Goal: Task Accomplishment & Management: Manage account settings

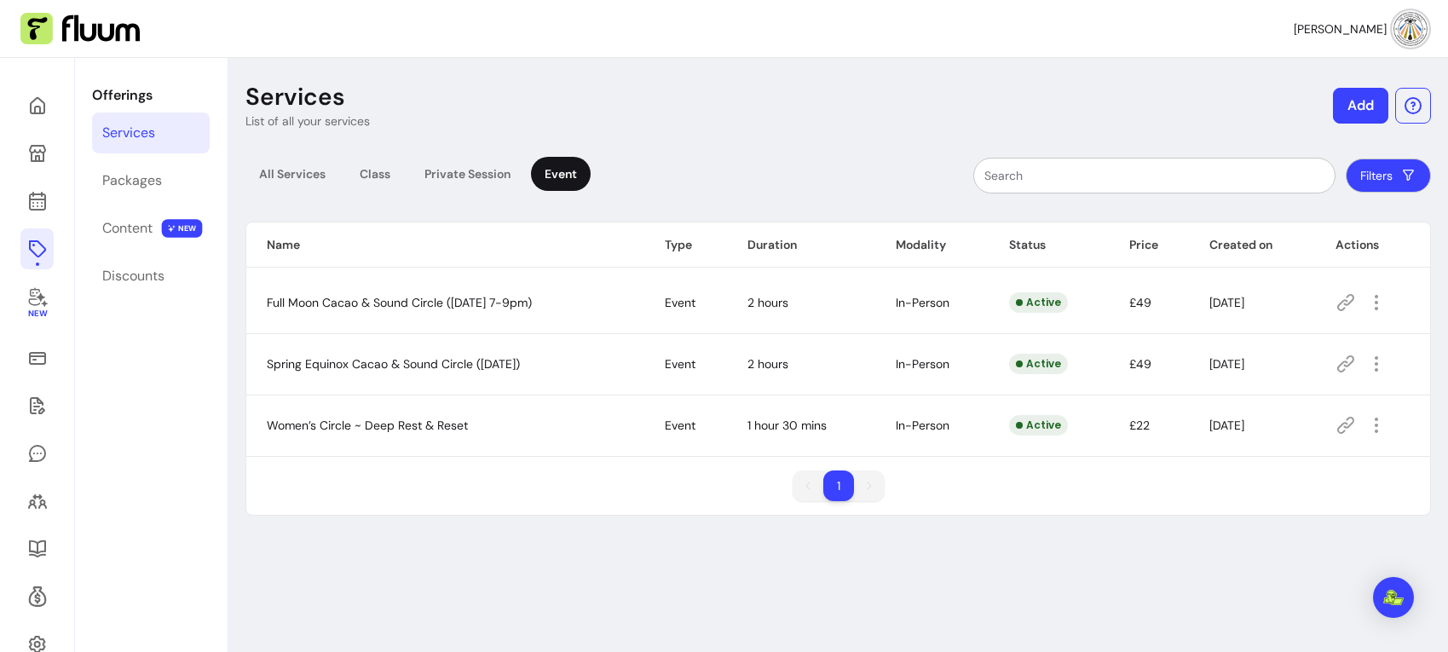
scroll to position [58, 0]
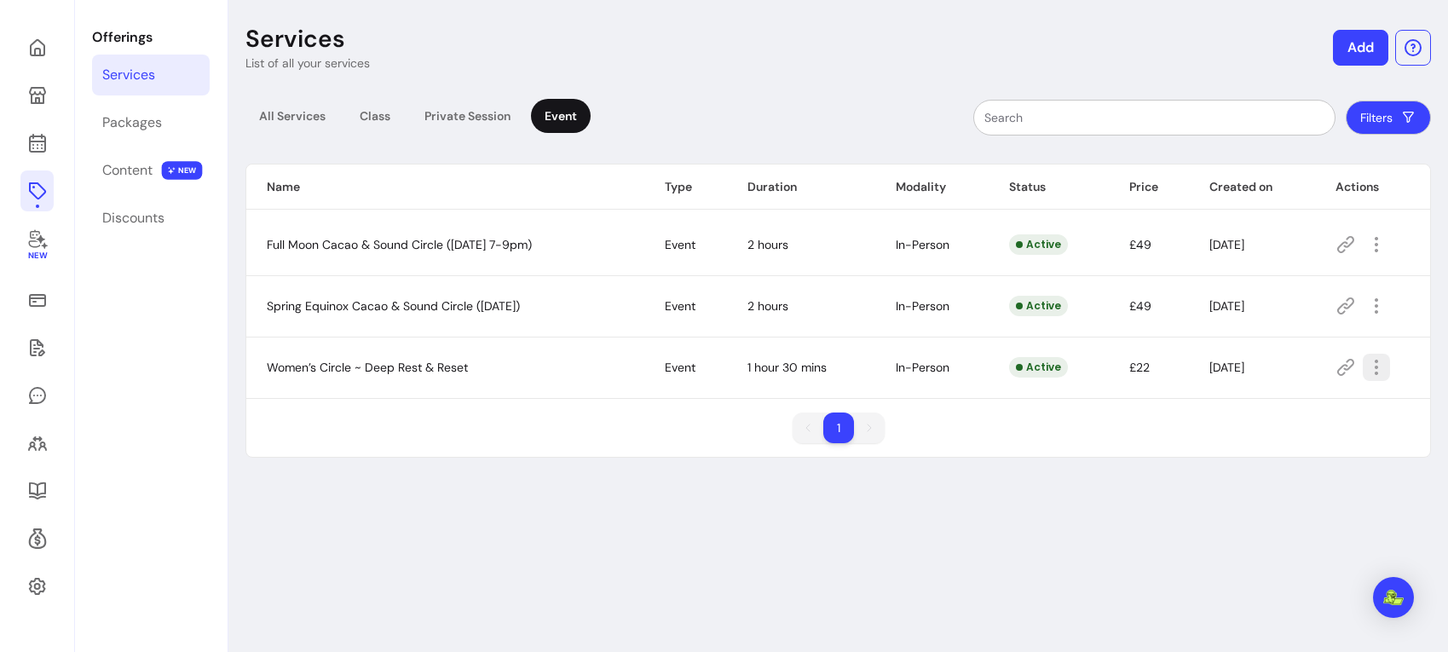
click at [1382, 368] on icon "button" at bounding box center [1376, 367] width 20 height 20
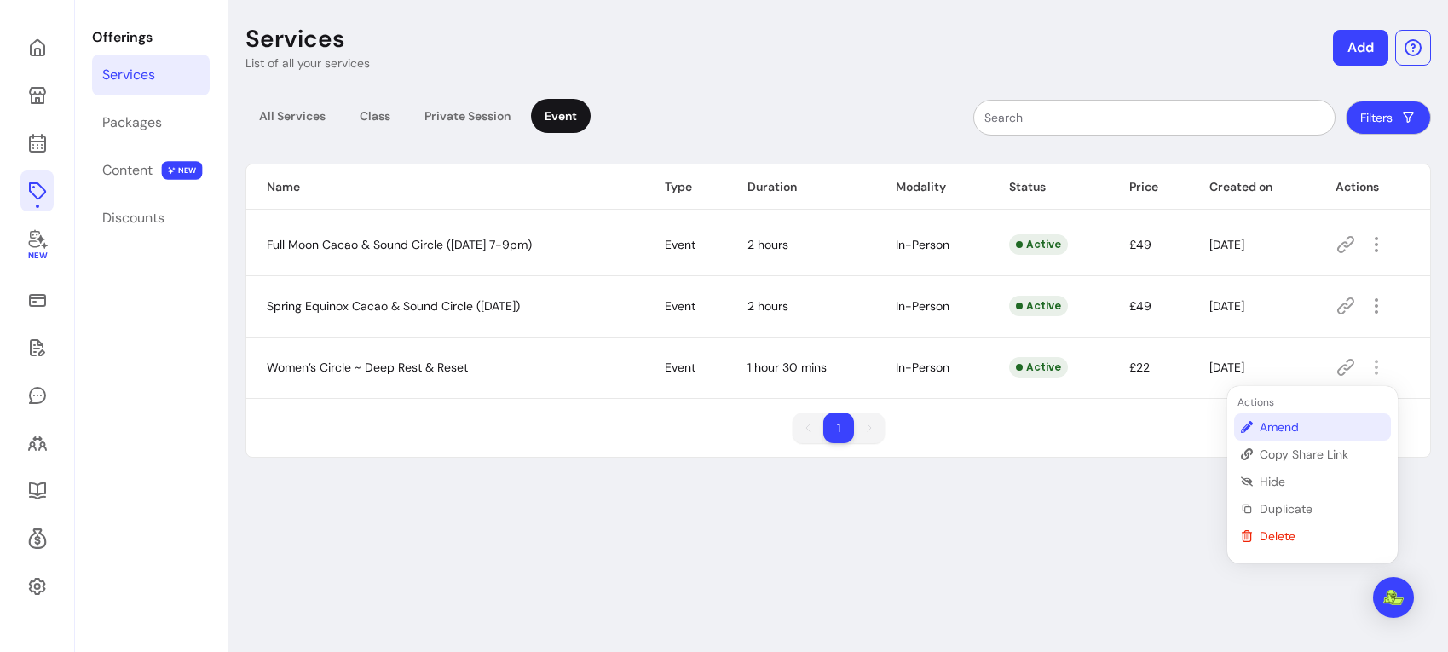
click at [1268, 430] on span "Amend" at bounding box center [1322, 427] width 124 height 17
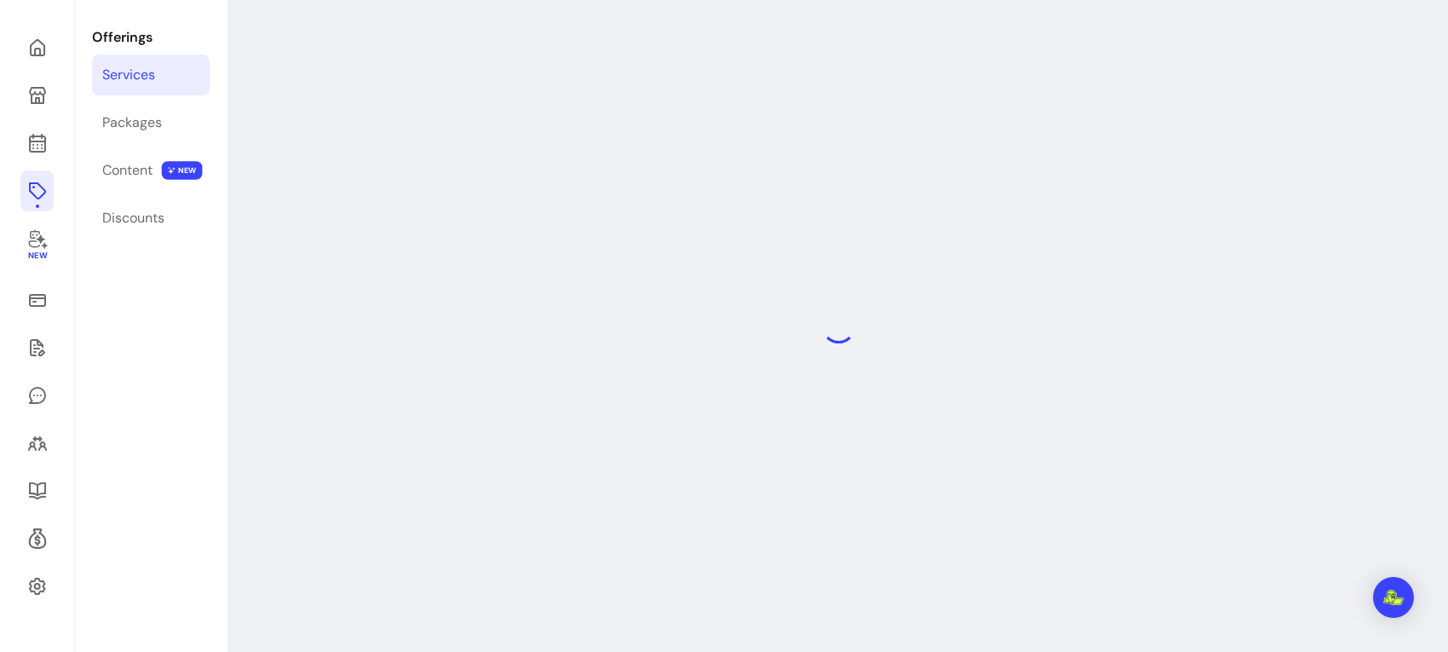
select select "***"
select select "**********"
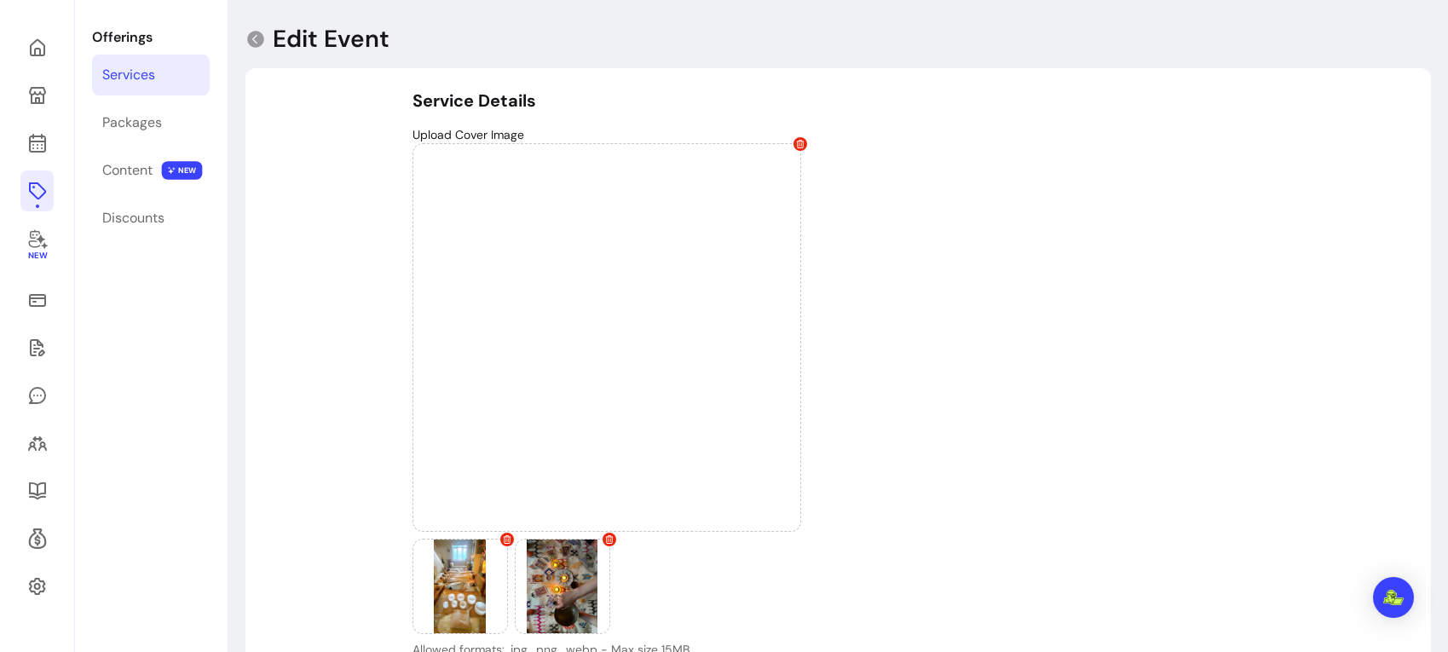
type input "**********"
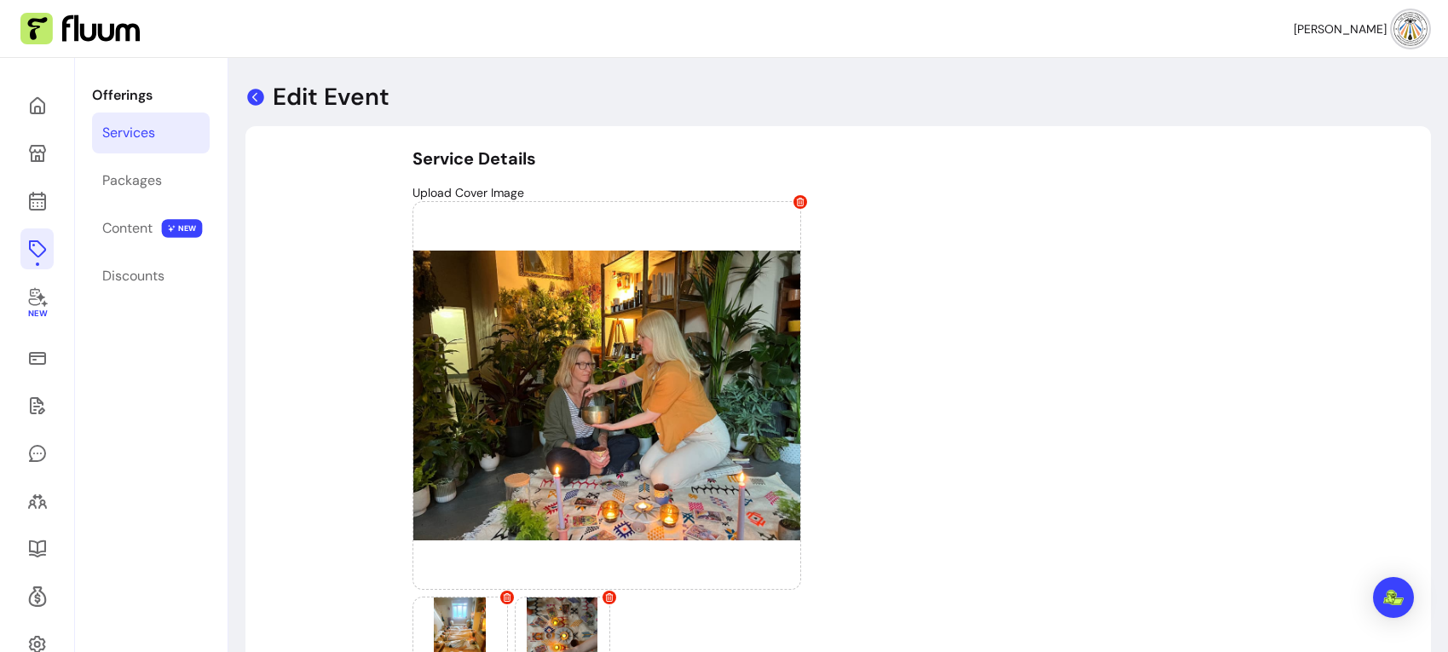
click at [253, 96] on icon at bounding box center [255, 97] width 20 height 20
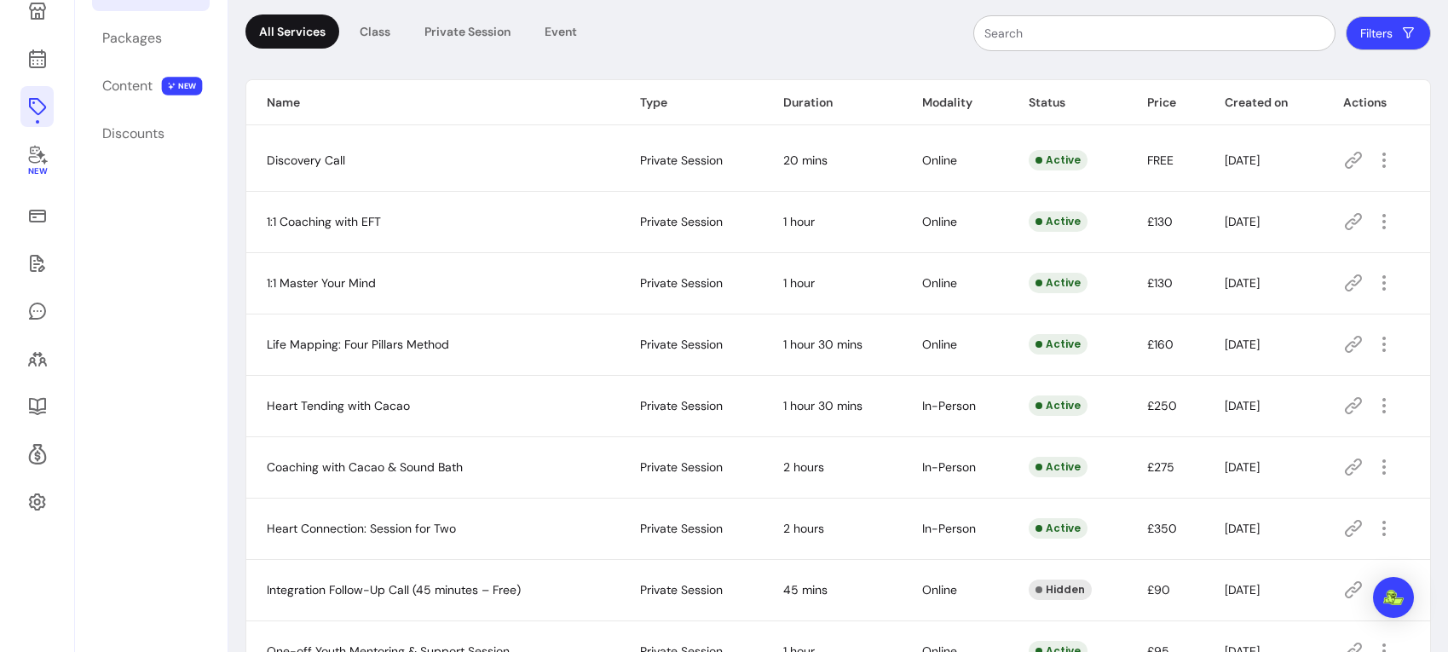
click at [563, 37] on div "Event" at bounding box center [561, 31] width 60 height 34
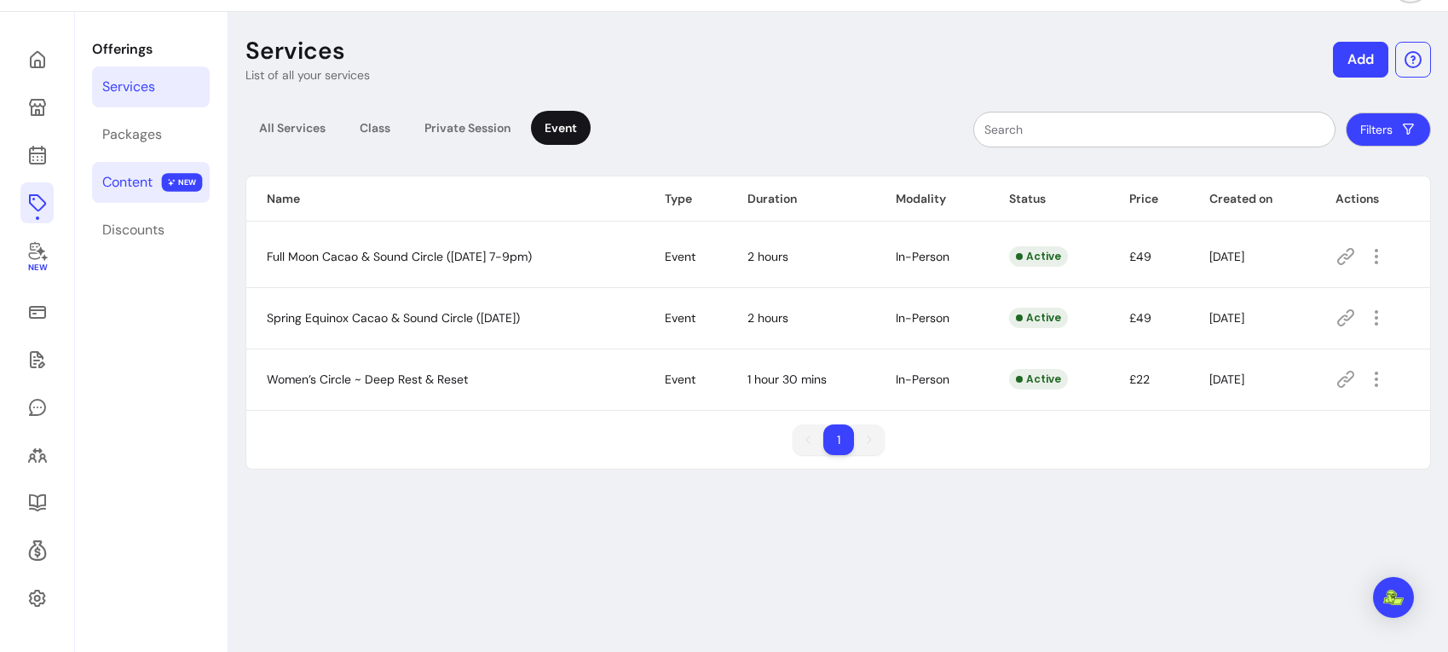
scroll to position [44, 0]
click at [116, 178] on div "Content" at bounding box center [127, 184] width 50 height 20
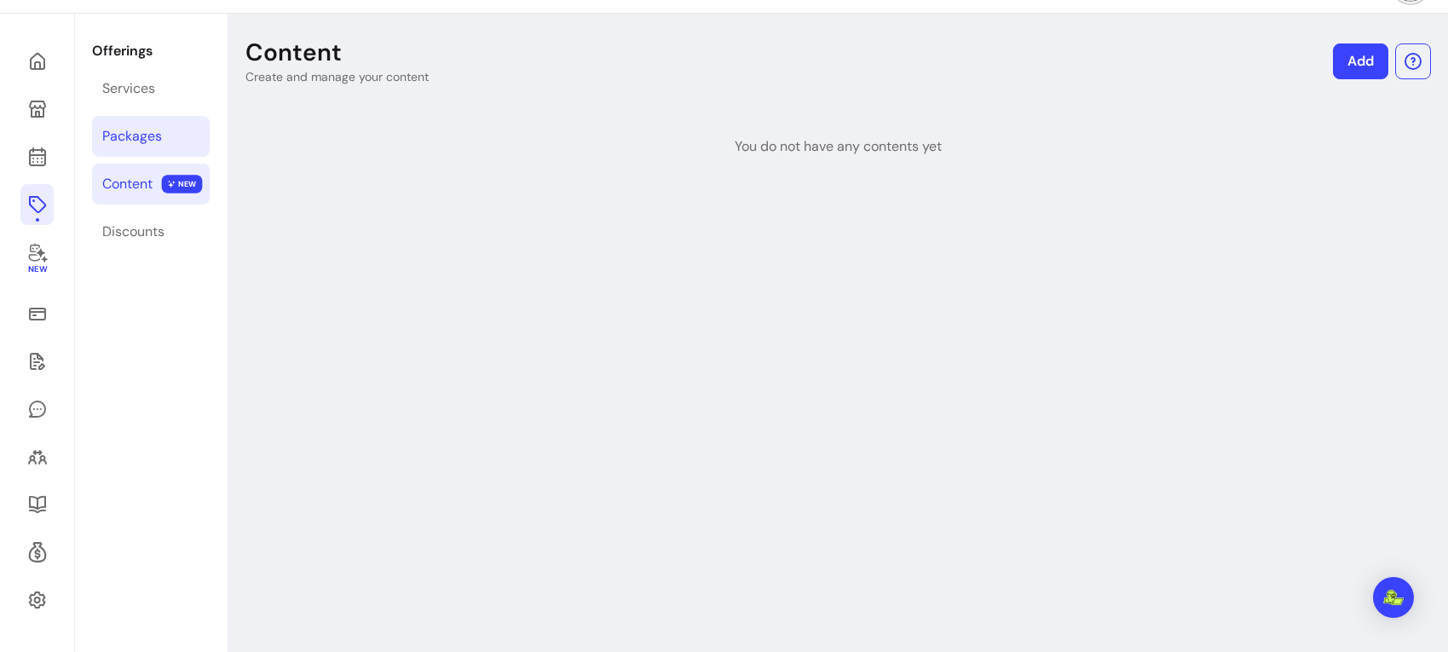
click at [130, 136] on div "Packages" at bounding box center [132, 136] width 60 height 20
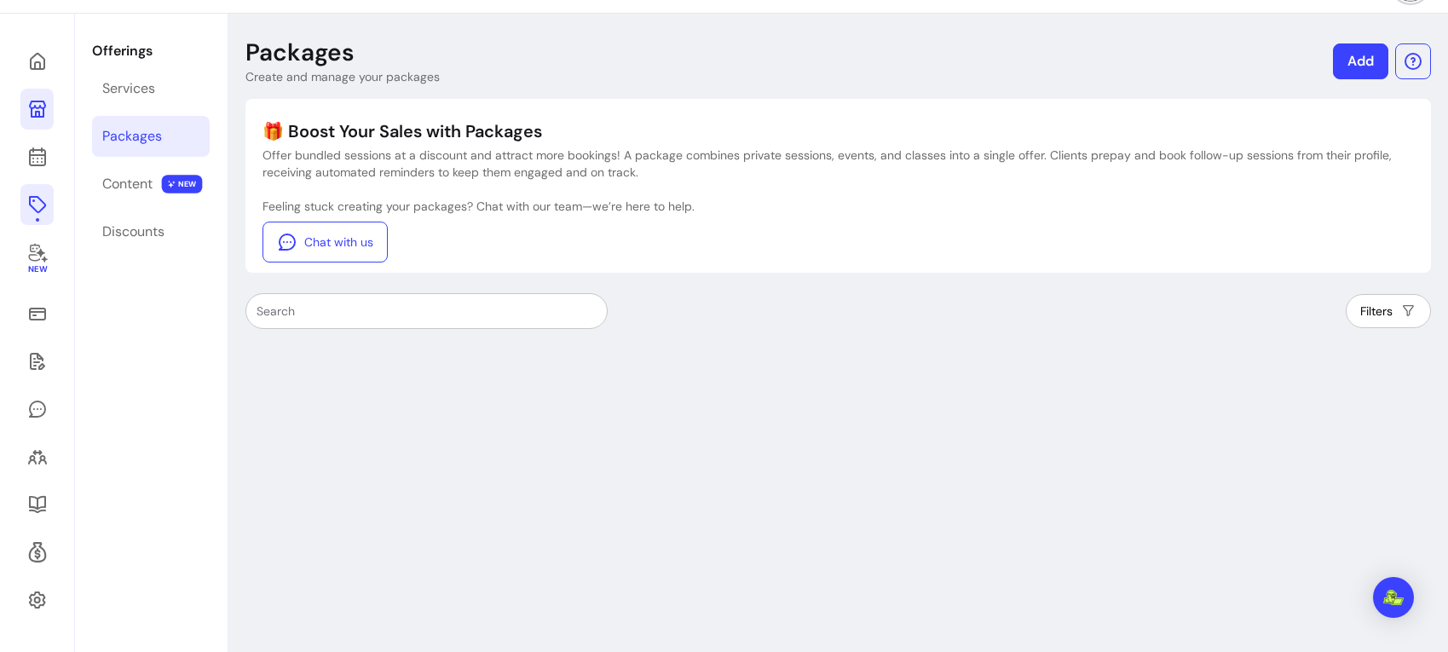
click at [33, 111] on icon at bounding box center [37, 109] width 20 height 20
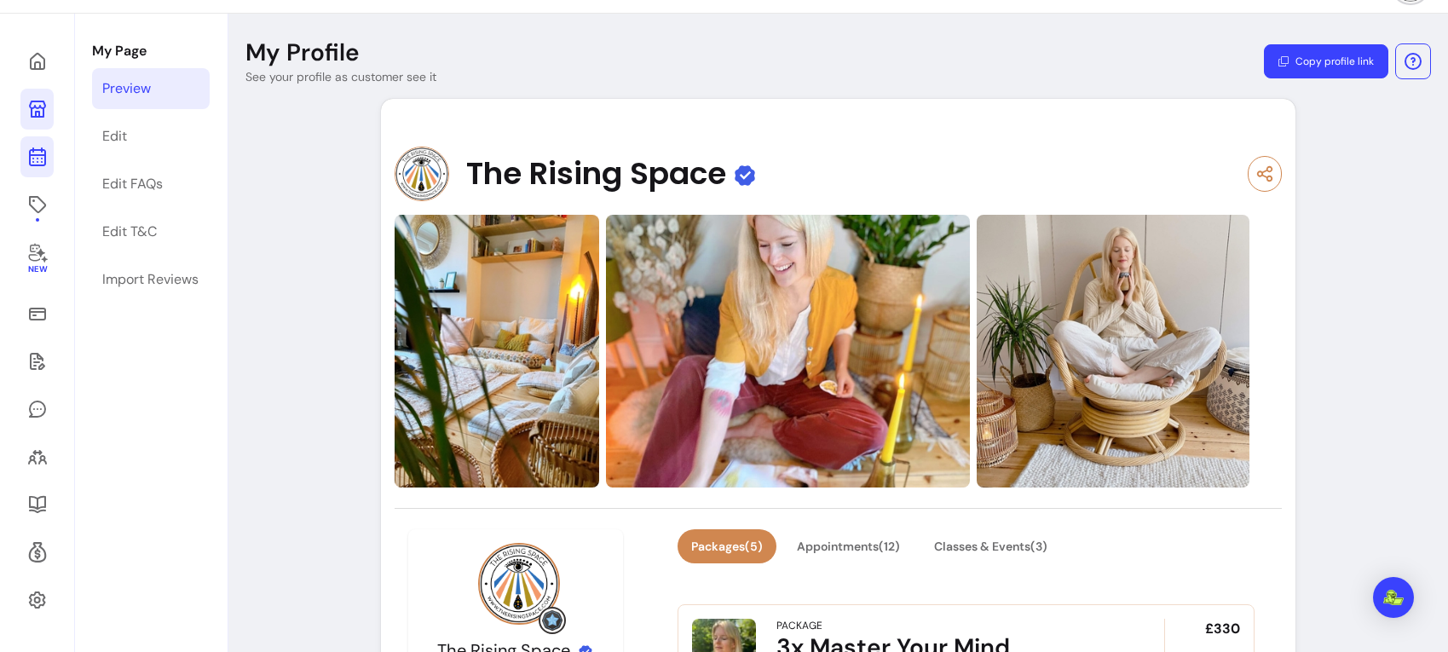
click at [34, 160] on icon at bounding box center [37, 157] width 20 height 20
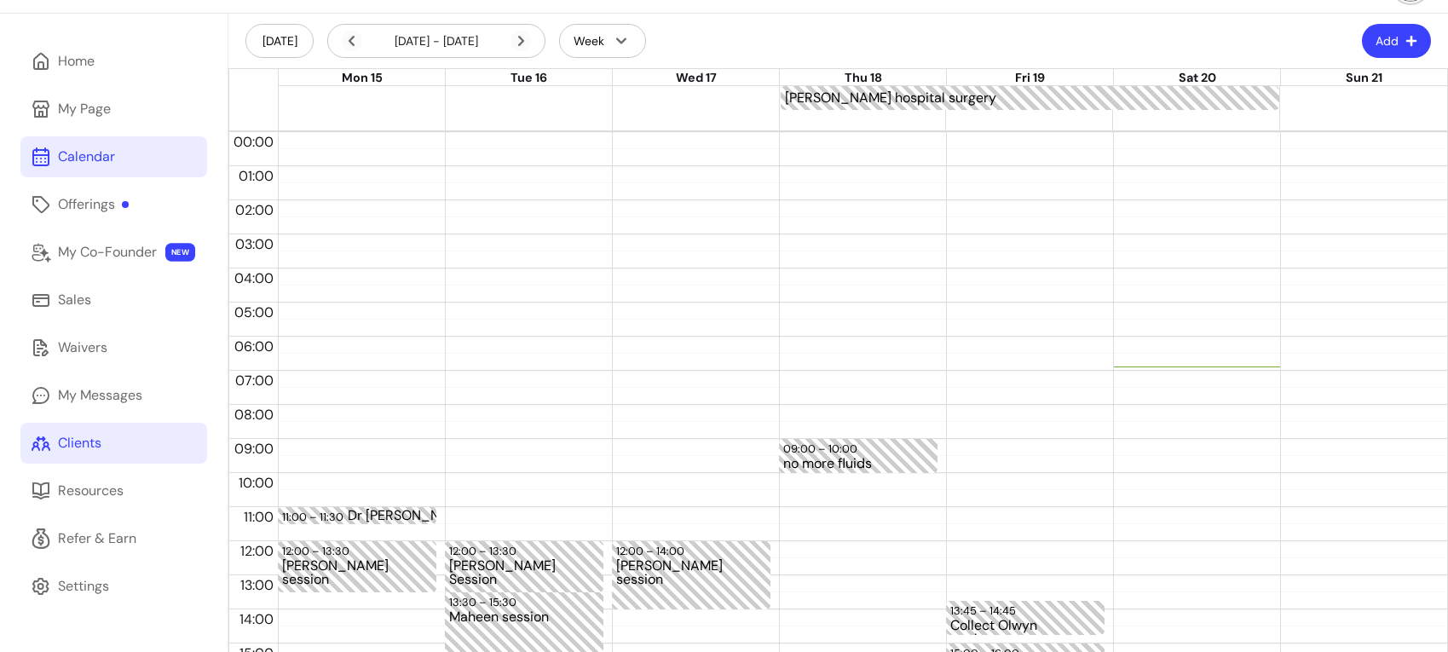
click at [95, 447] on div "Clients" at bounding box center [79, 443] width 43 height 20
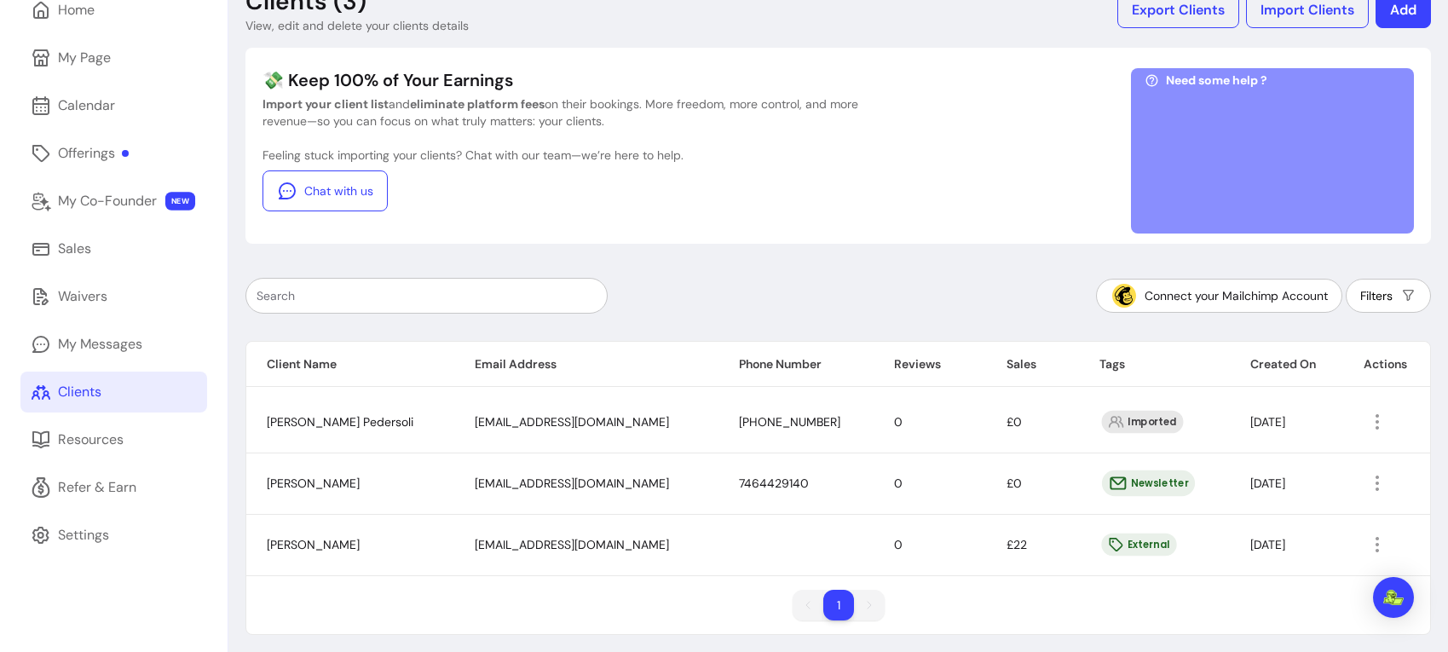
scroll to position [96, 0]
click at [1371, 537] on icon "button" at bounding box center [1468, 566] width 289 height 243
click at [1250, 442] on span "Amend" at bounding box center [1307, 446] width 124 height 17
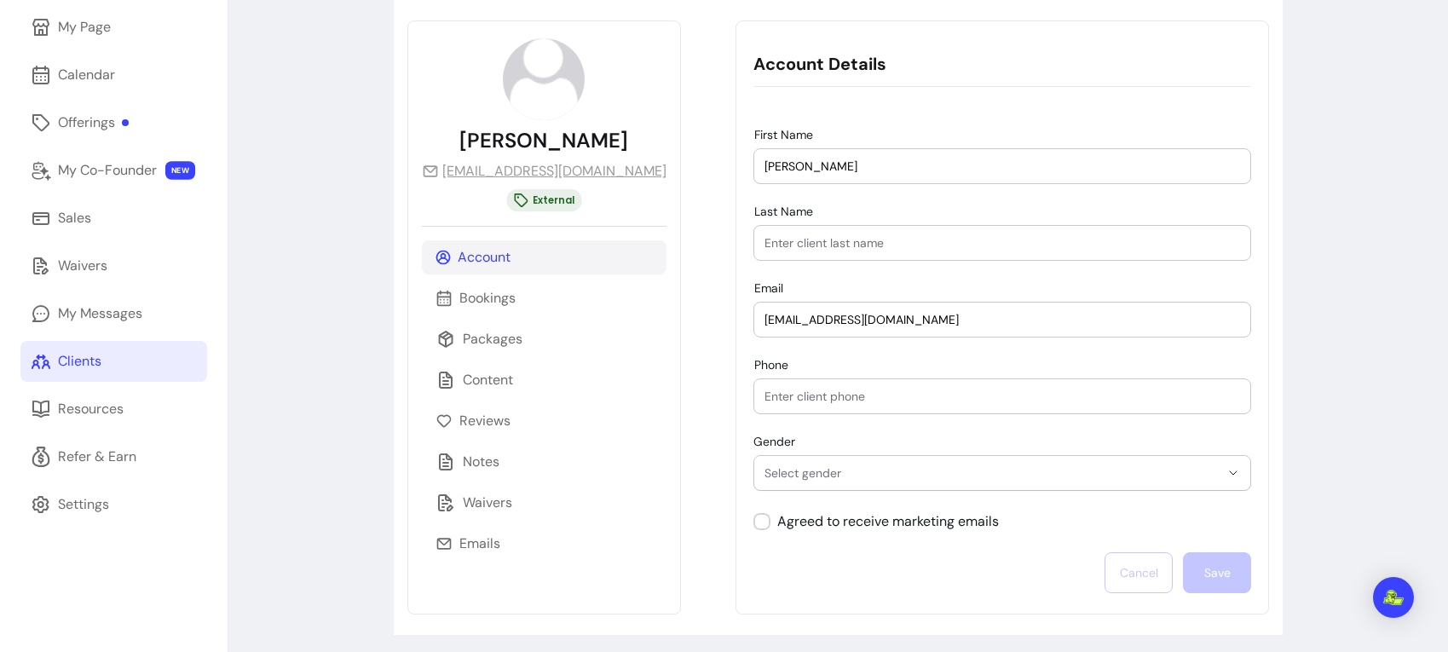
scroll to position [133, 0]
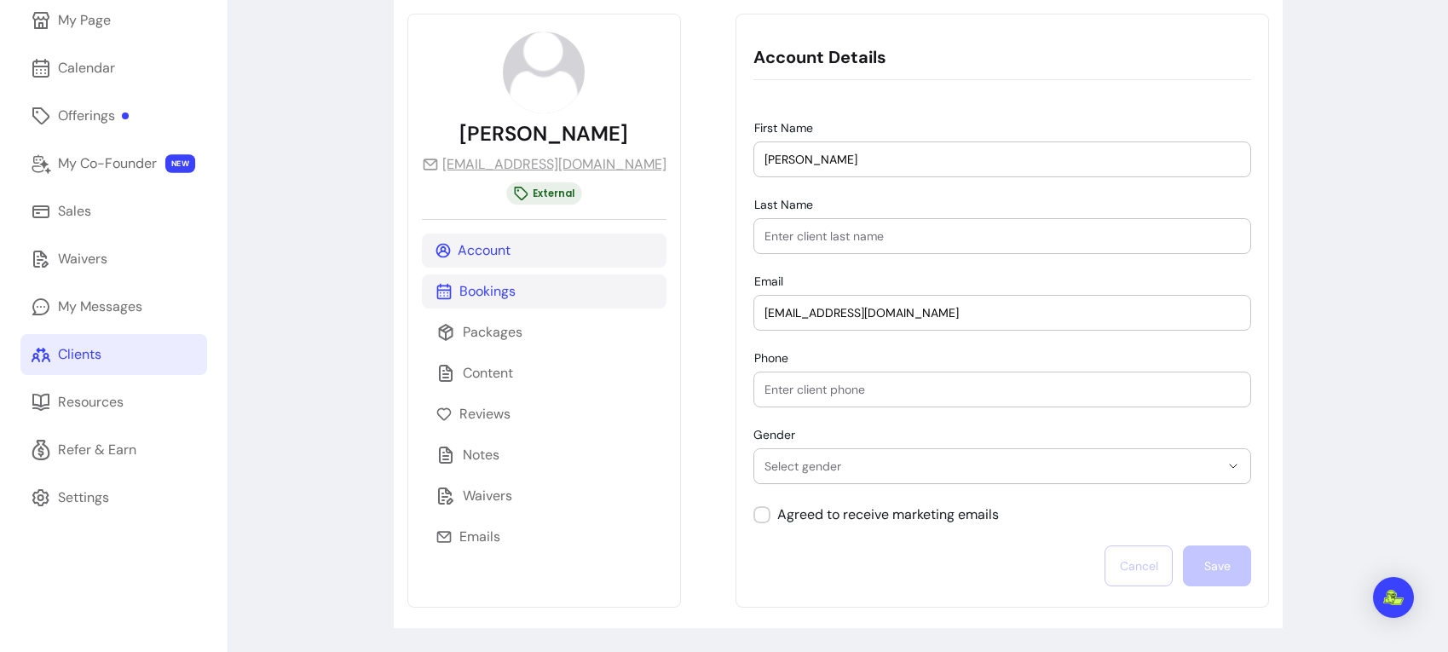
click at [493, 288] on p "Bookings" at bounding box center [487, 291] width 56 height 20
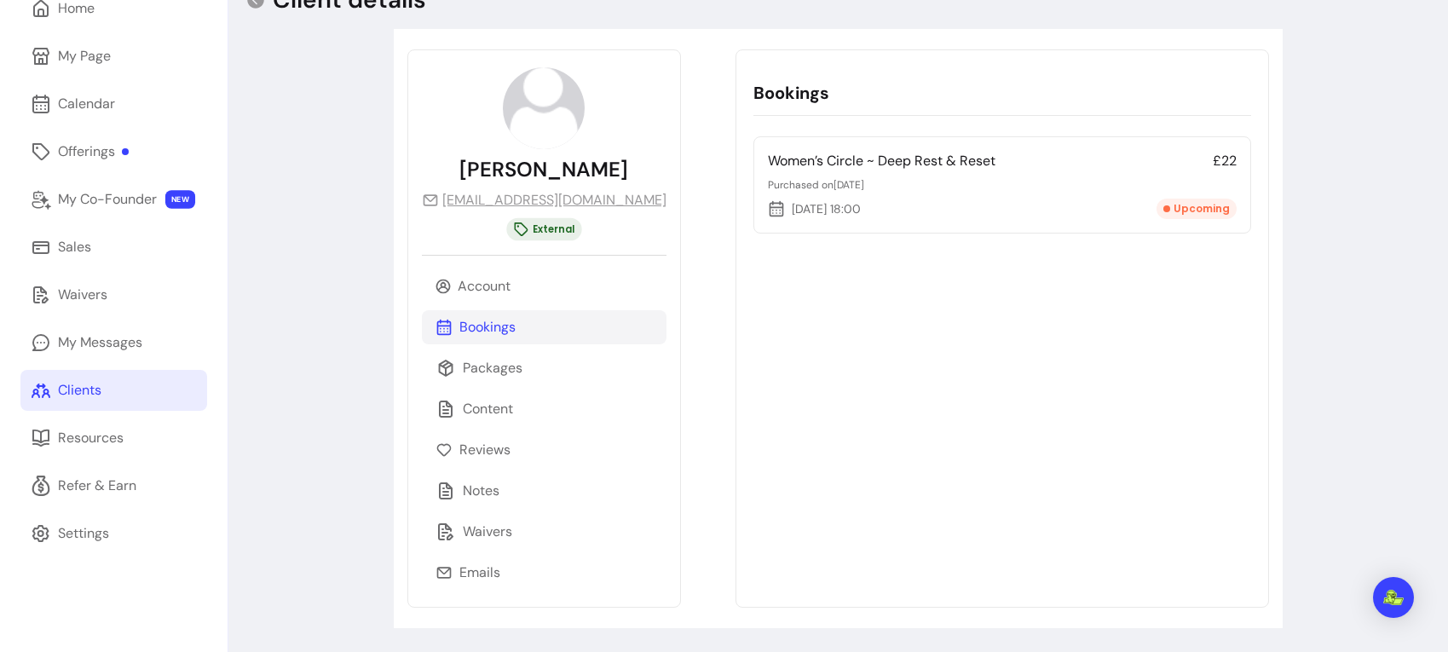
click at [768, 210] on p "[DATE] 18:00" at bounding box center [814, 208] width 93 height 17
click at [466, 527] on p "Waivers" at bounding box center [487, 532] width 49 height 20
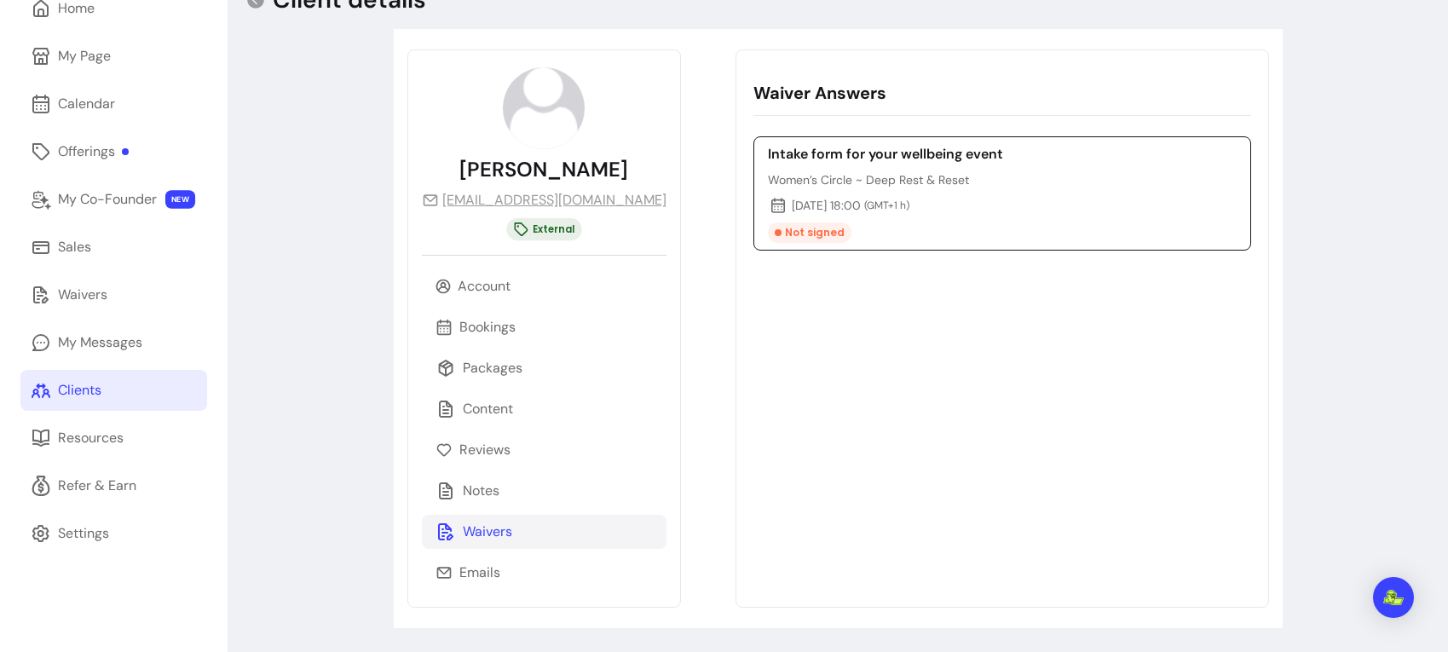
click at [768, 191] on div "Intake form for your wellbeing event Women’s Circle ~ Deep Rest & Reset [DATE] …" at bounding box center [882, 193] width 242 height 99
click at [450, 586] on div "Emails" at bounding box center [544, 573] width 245 height 34
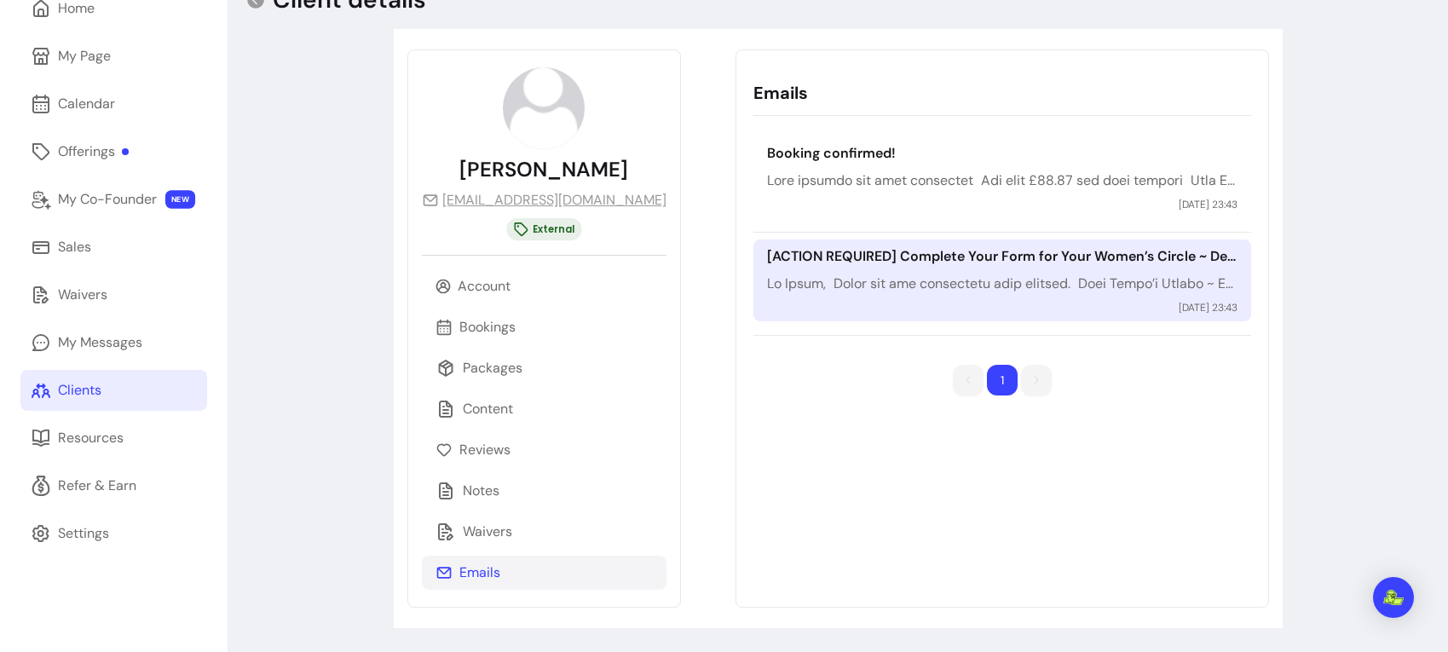
click at [1048, 267] on div "[ACTION REQUIRED] Complete Your Form for Your Women’s Circle ~ Deep Rest & Rese…" at bounding box center [1003, 281] width 498 height 82
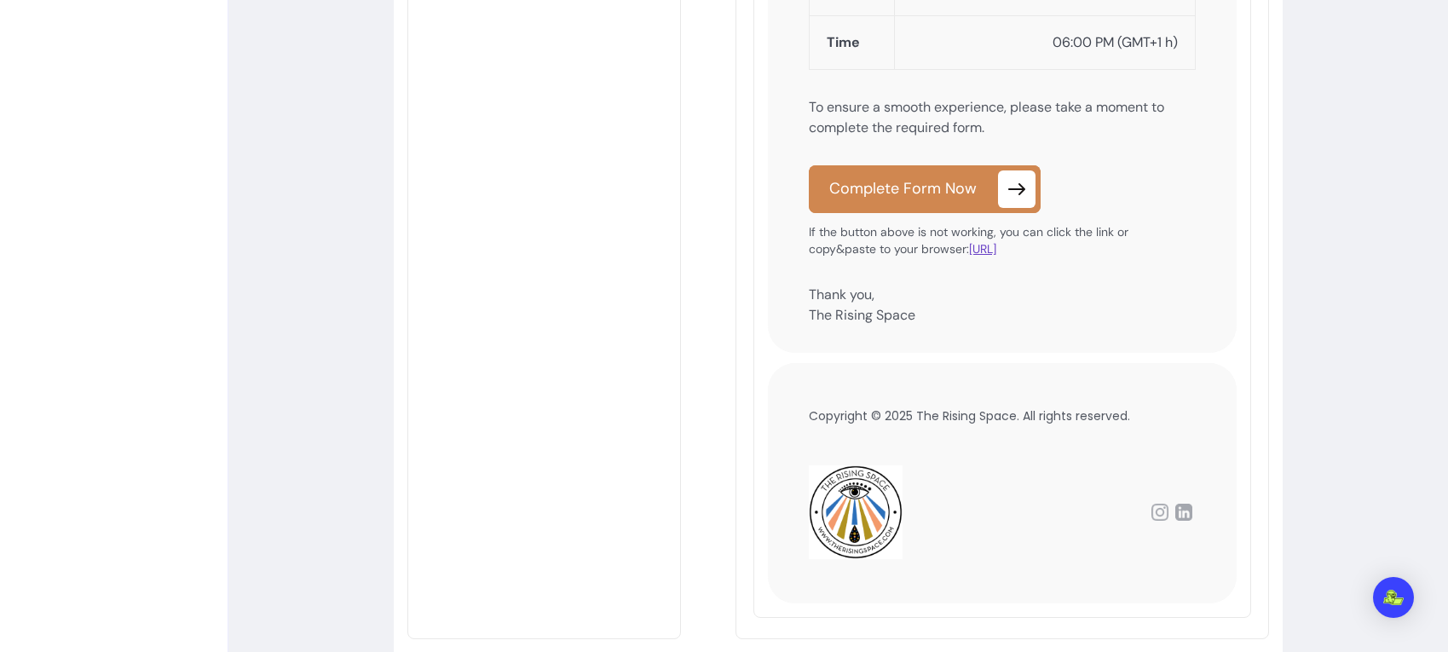
scroll to position [979, 0]
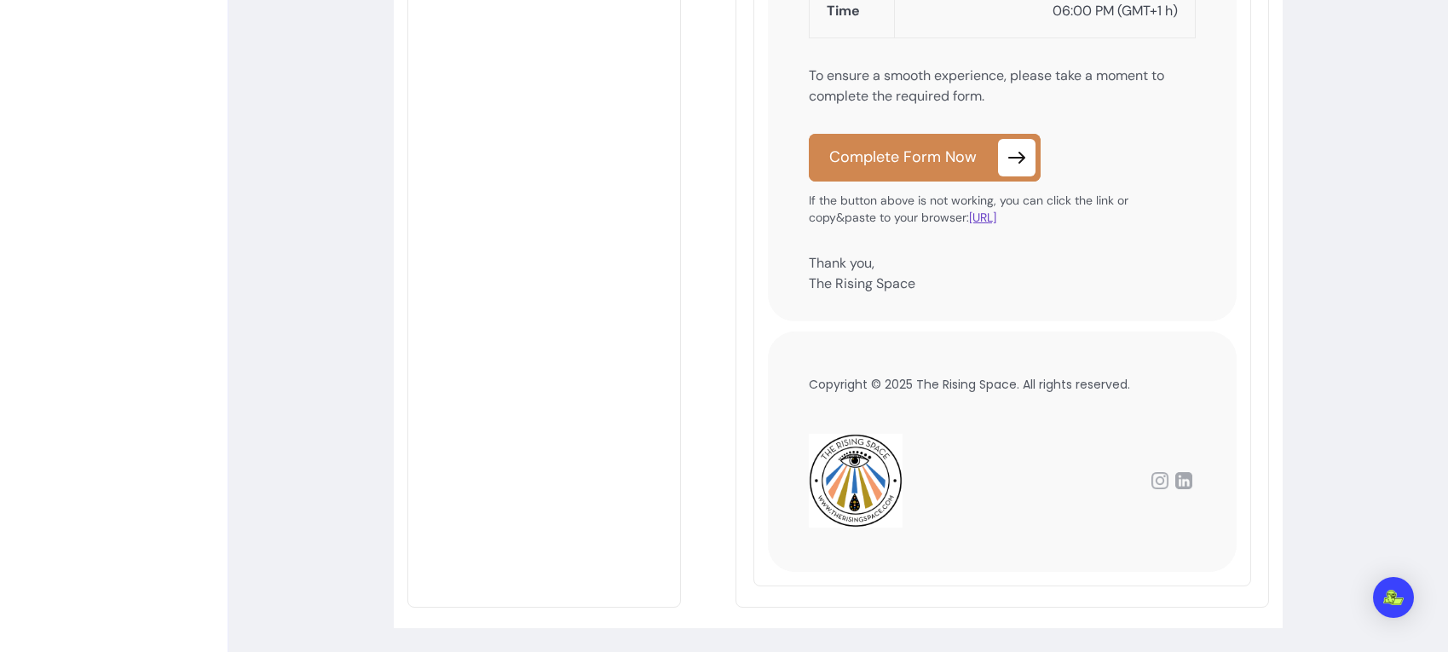
scroll to position [102, 0]
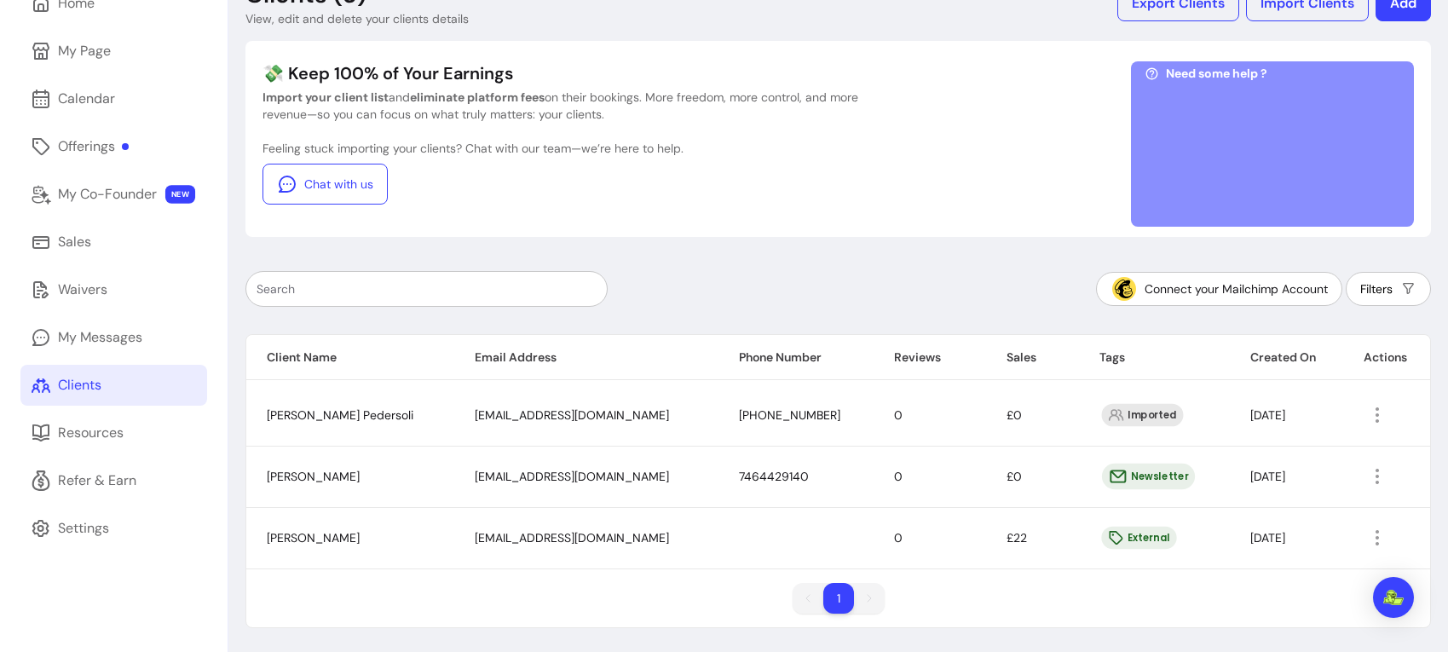
drag, startPoint x: 1353, startPoint y: 540, endPoint x: 1361, endPoint y: 540, distance: 8.6
click at [1353, 540] on td at bounding box center [1386, 537] width 87 height 61
click at [1370, 540] on icon "button" at bounding box center [1468, 560] width 289 height 243
click at [1272, 443] on span "Amend" at bounding box center [1307, 440] width 124 height 17
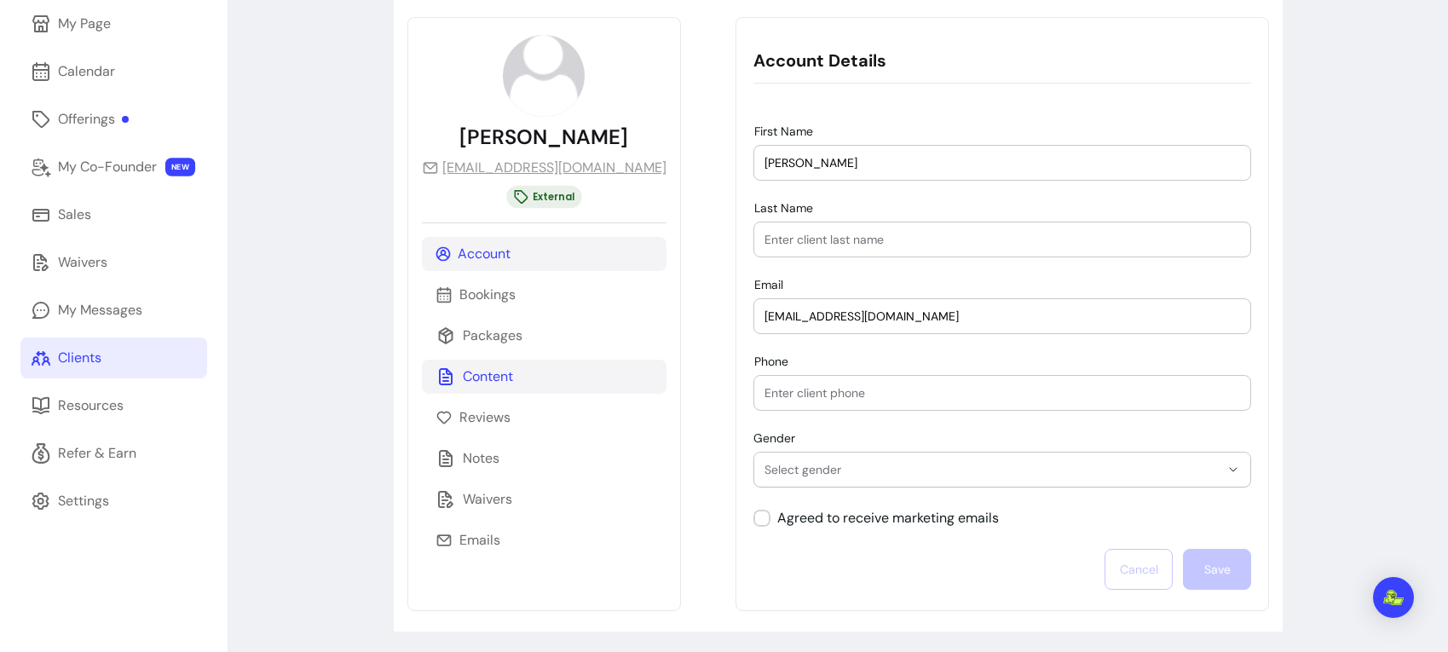
scroll to position [133, 0]
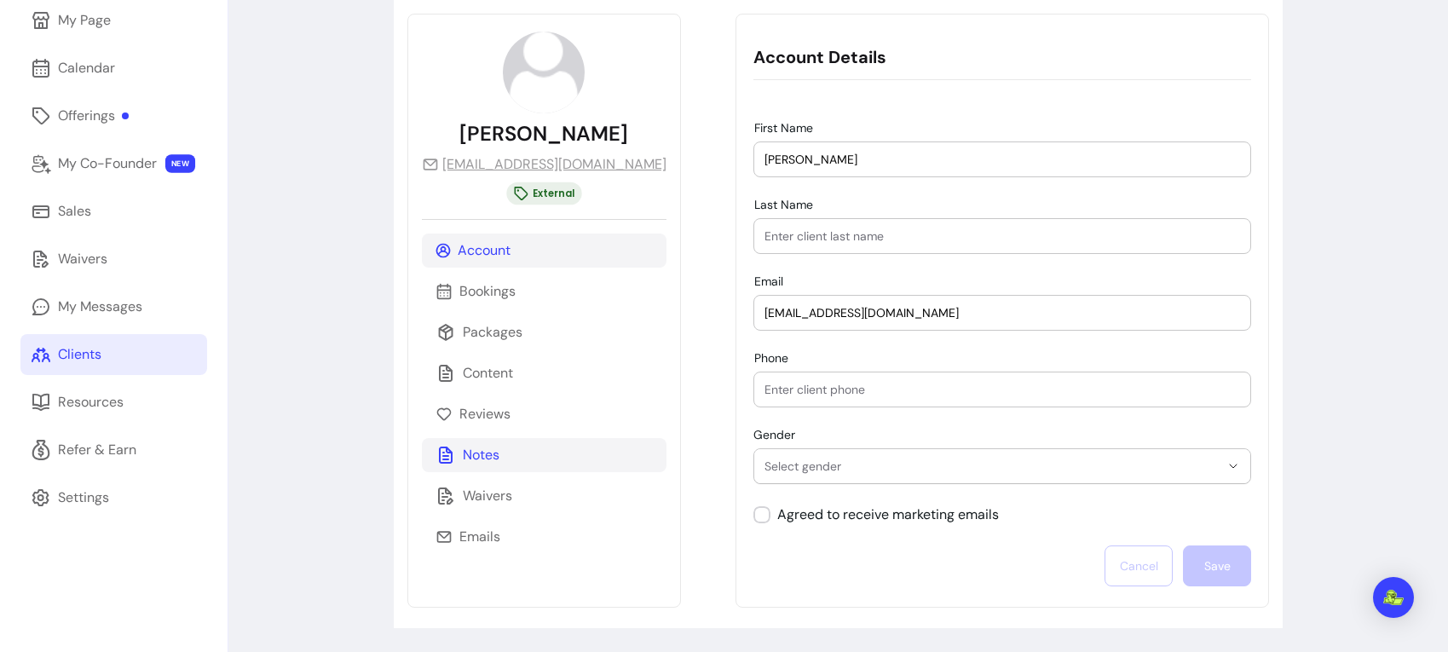
click at [476, 494] on p "Waivers" at bounding box center [487, 496] width 49 height 20
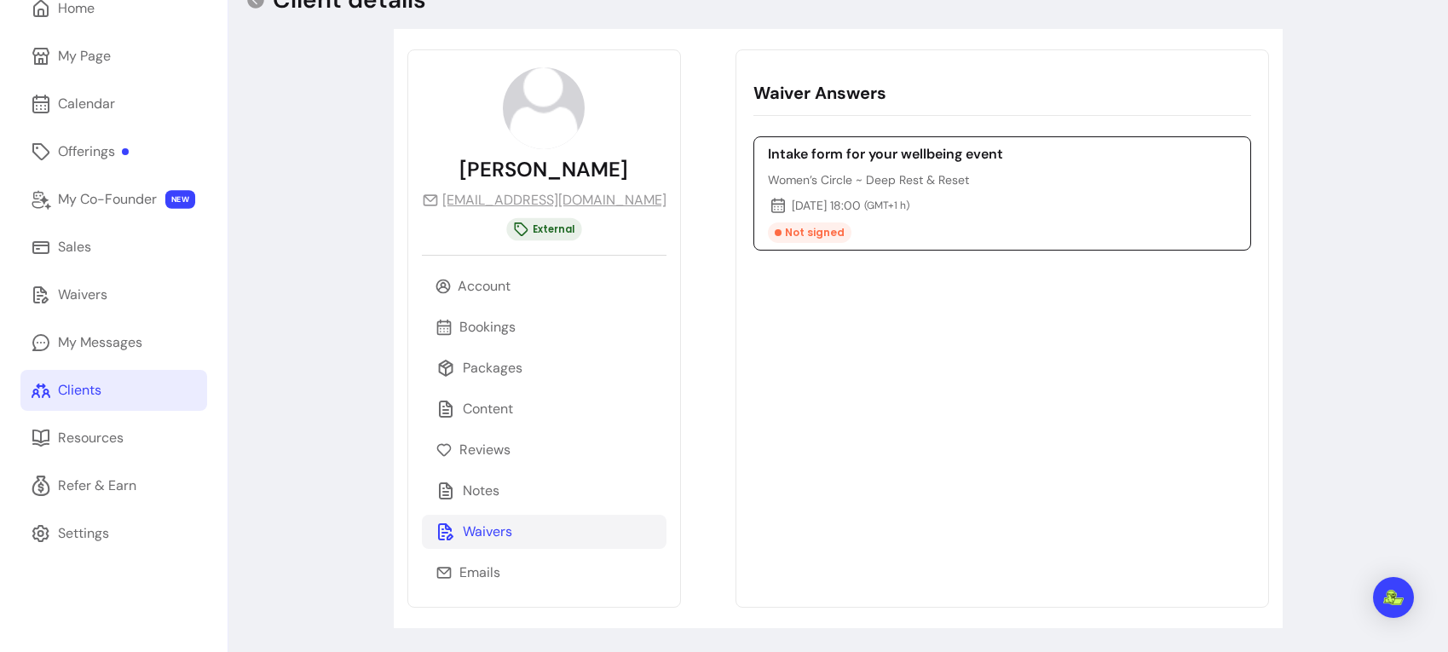
drag, startPoint x: 818, startPoint y: 146, endPoint x: 797, endPoint y: 158, distance: 24.4
click at [818, 146] on h6 "Intake form for your wellbeing event" at bounding box center [885, 154] width 235 height 20
drag, startPoint x: 798, startPoint y: 206, endPoint x: 677, endPoint y: 280, distance: 142.0
click at [798, 207] on p "[DATE] 18:00 ( GMT+1 h )" at bounding box center [885, 205] width 235 height 20
click at [476, 563] on p "Emails" at bounding box center [479, 573] width 41 height 20
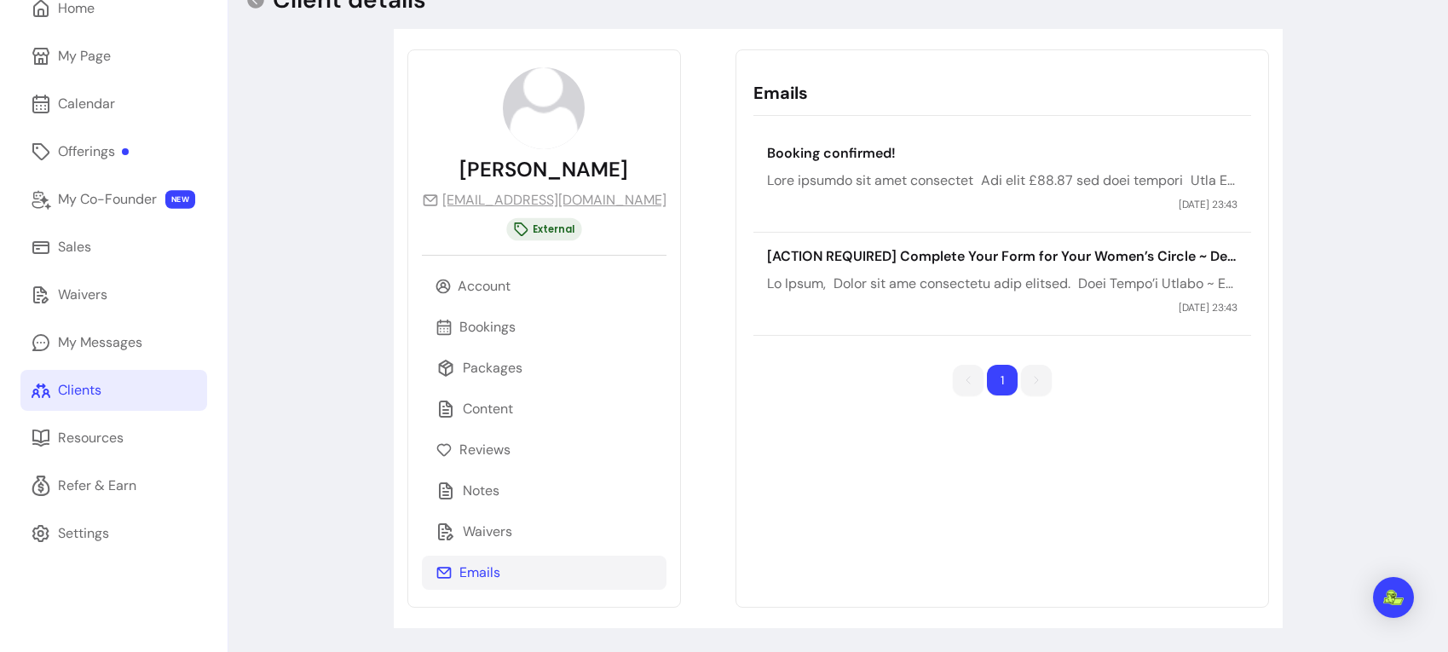
click at [891, 148] on p "Booking confirmed!" at bounding box center [1002, 153] width 471 height 20
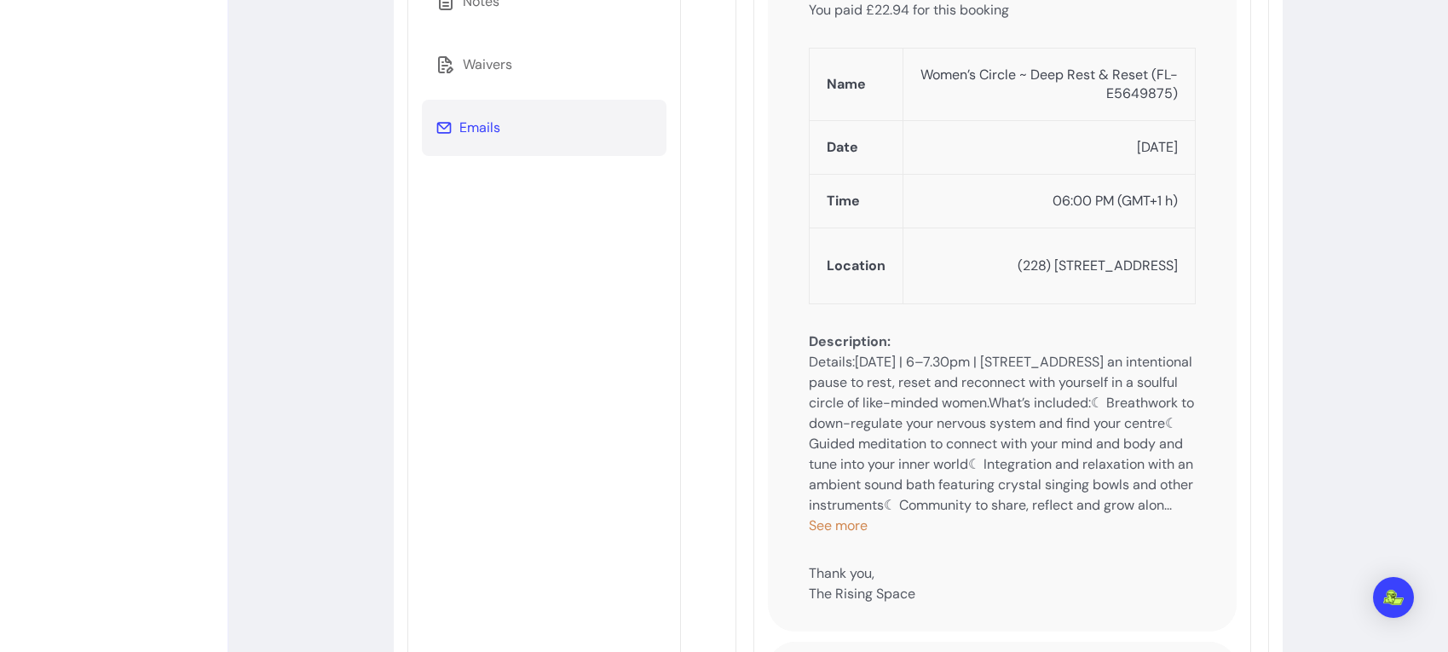
scroll to position [759, 0]
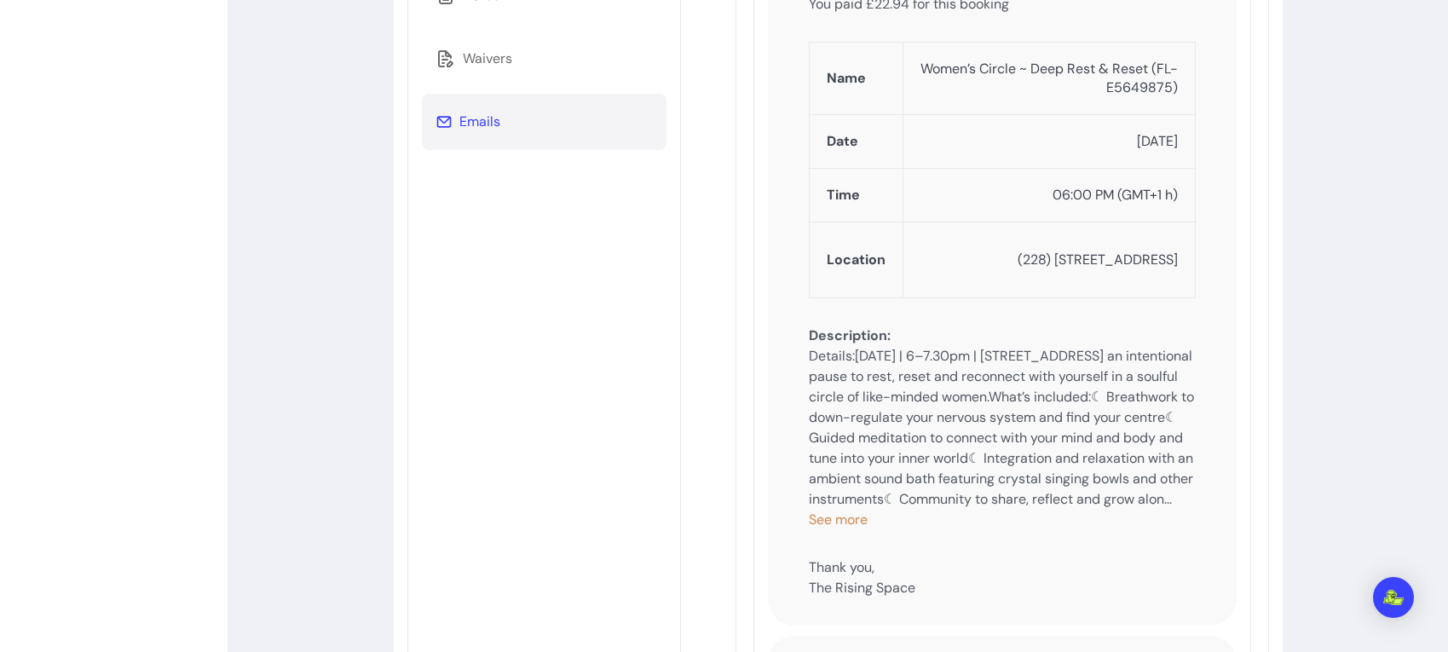
click at [809, 528] on span "See more" at bounding box center [838, 520] width 59 height 18
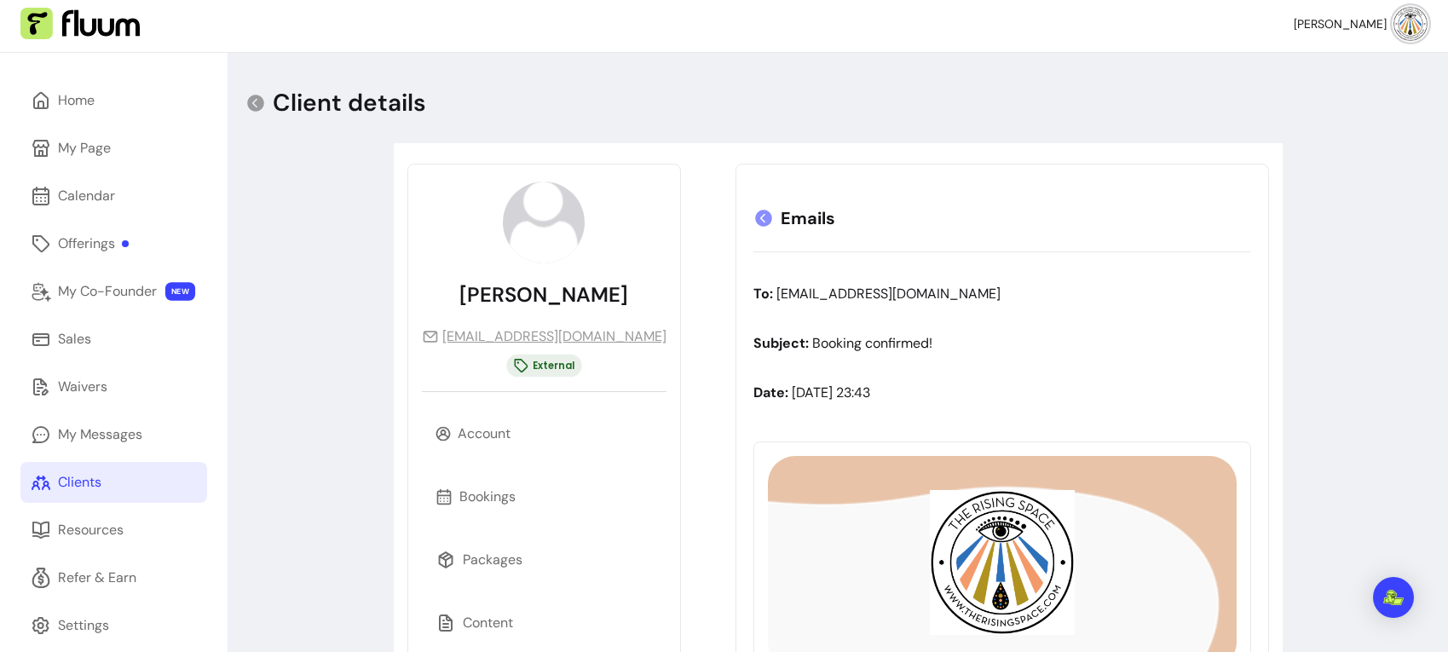
scroll to position [0, 0]
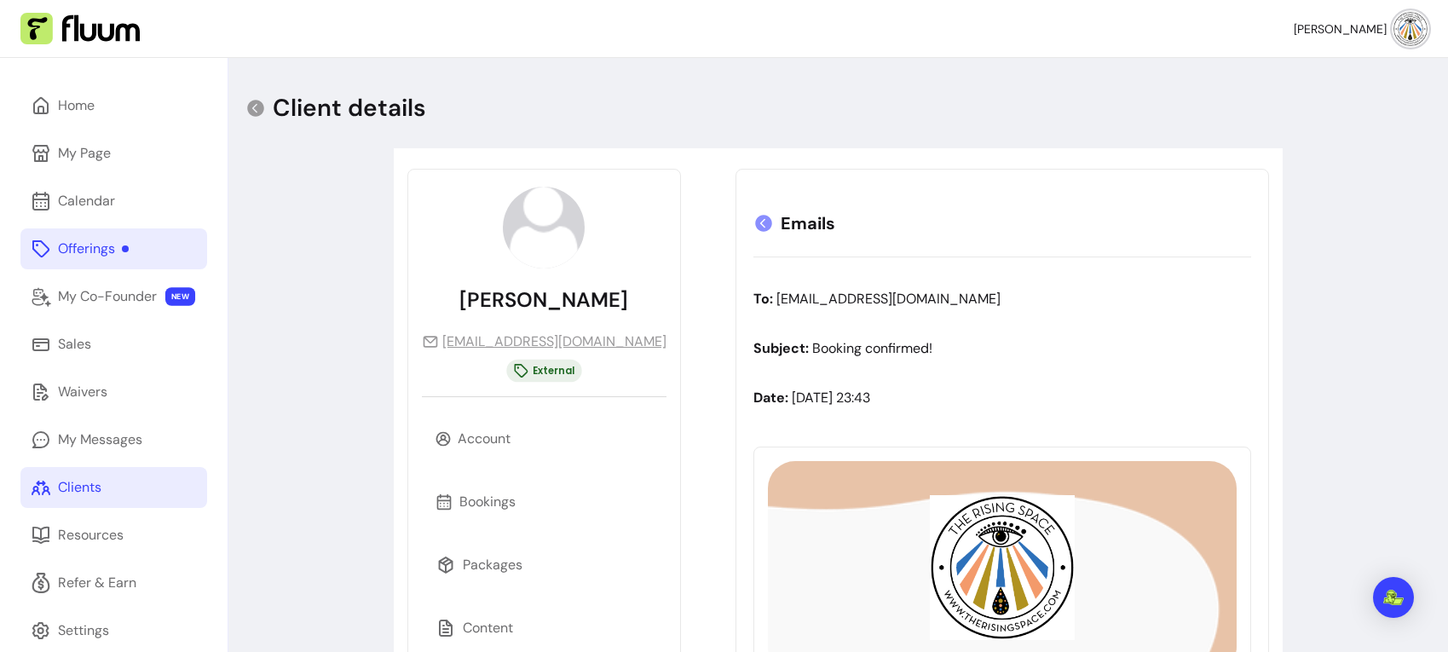
click at [68, 245] on div "Offerings" at bounding box center [93, 249] width 71 height 20
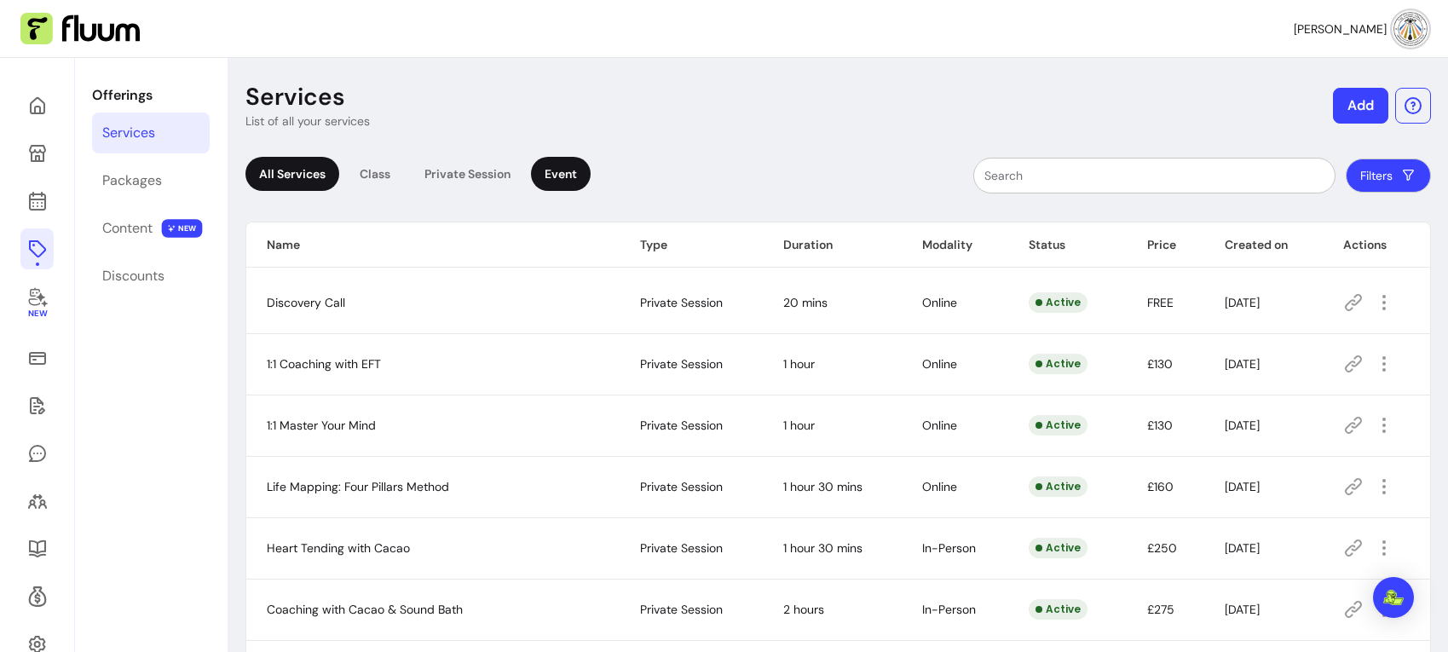
click at [566, 177] on div "Event" at bounding box center [561, 174] width 60 height 34
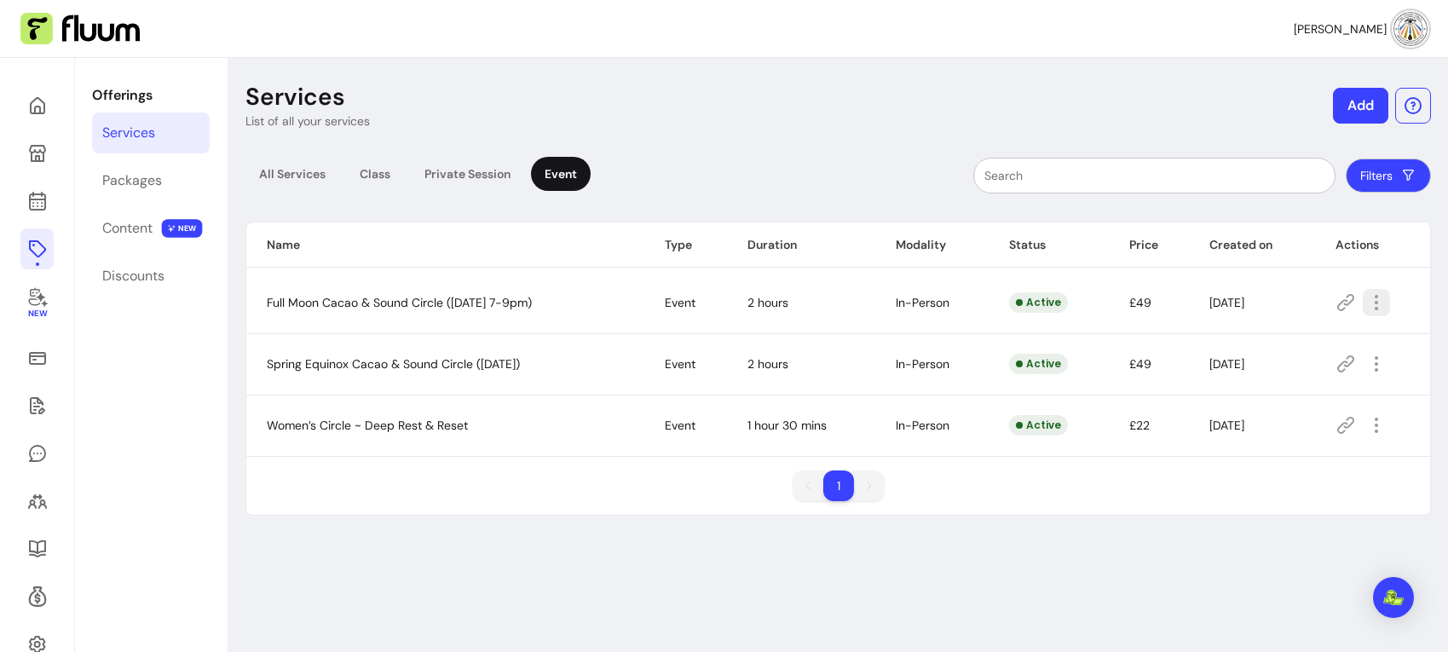
click at [1387, 297] on icon "button" at bounding box center [1376, 302] width 20 height 20
click at [1290, 352] on li "Amend" at bounding box center [1312, 362] width 157 height 27
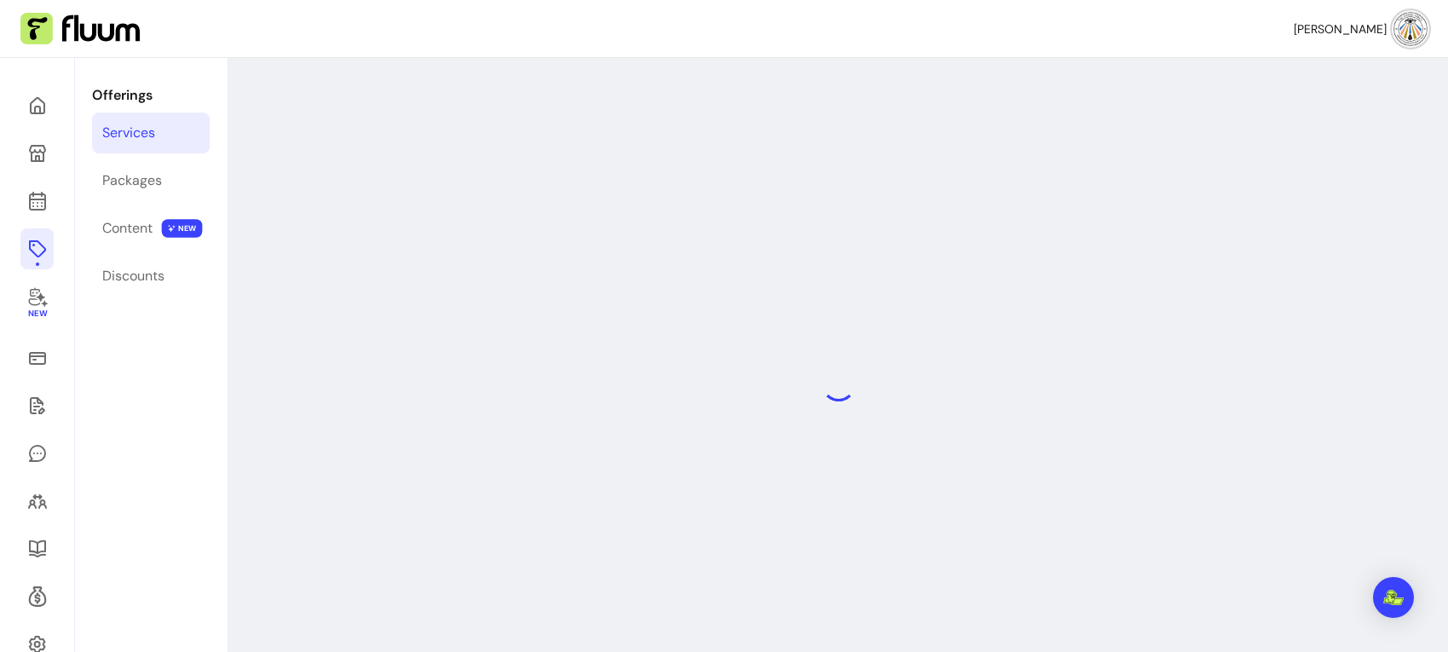
select select "***"
select select "**********"
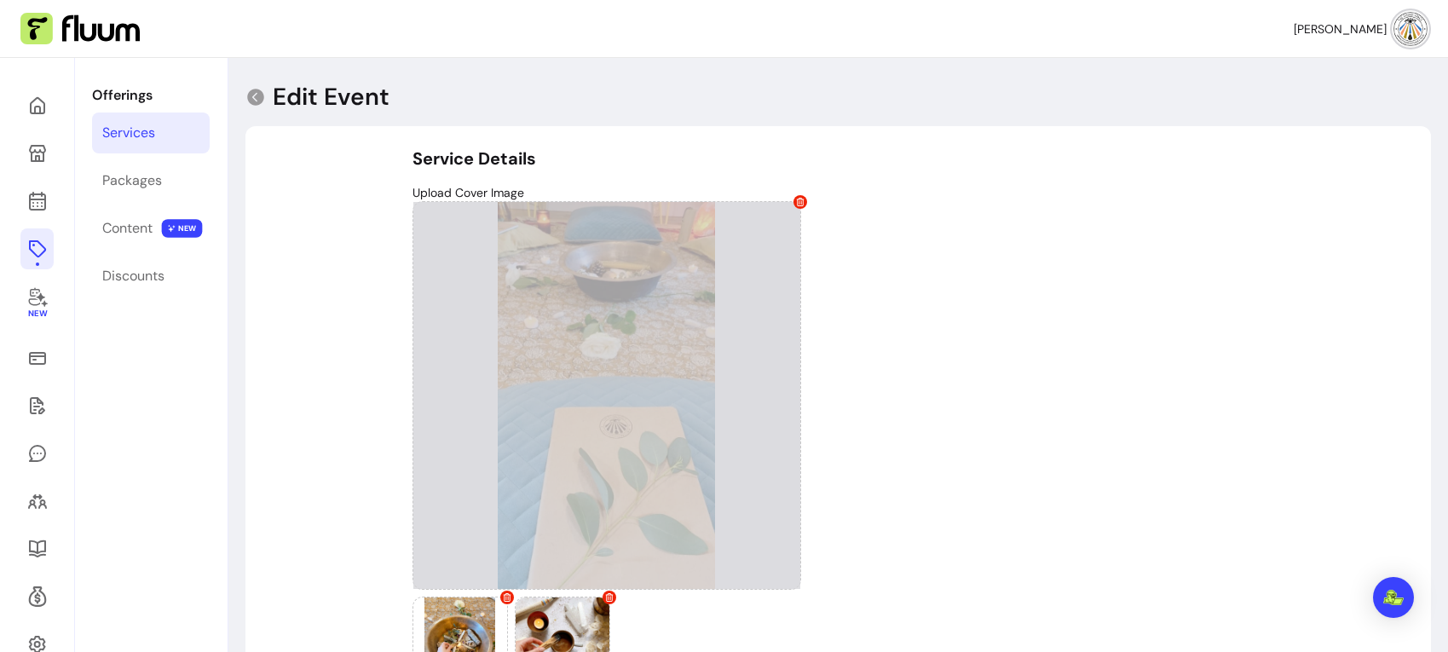
type input "**********"
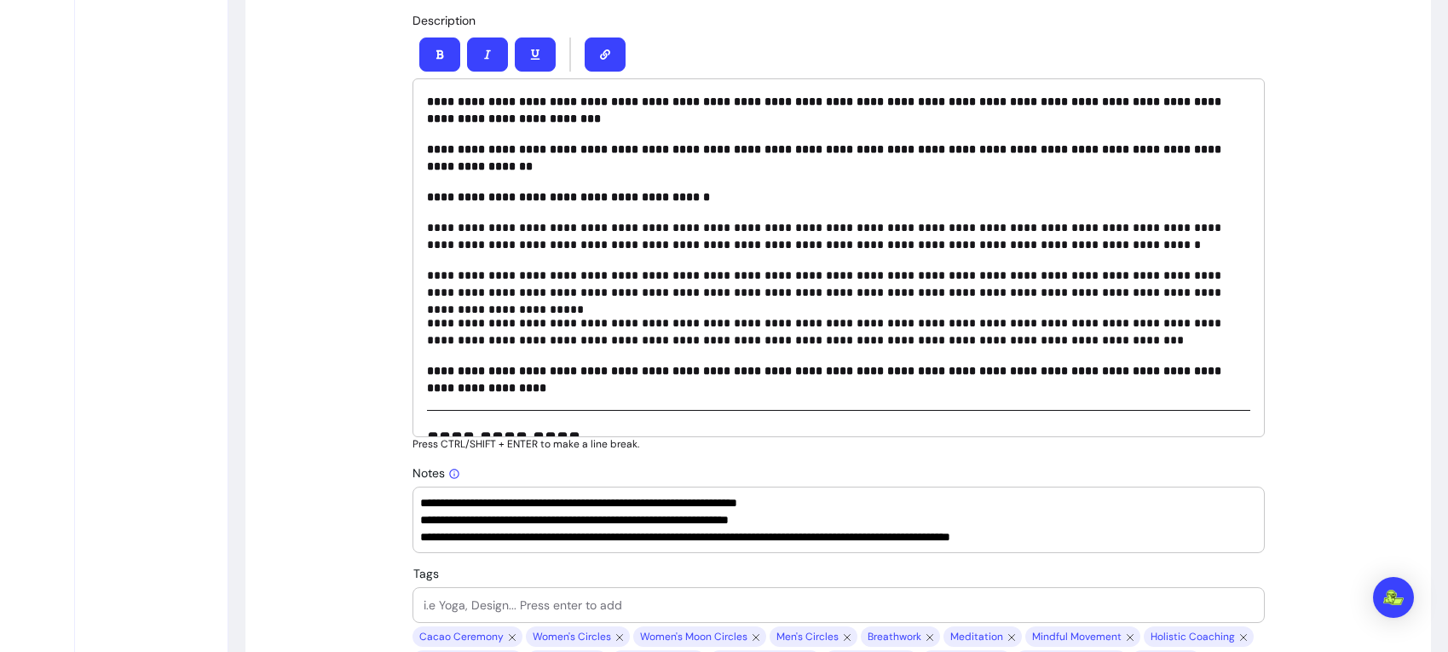
scroll to position [788, 0]
click at [797, 327] on p "**********" at bounding box center [838, 332] width 823 height 34
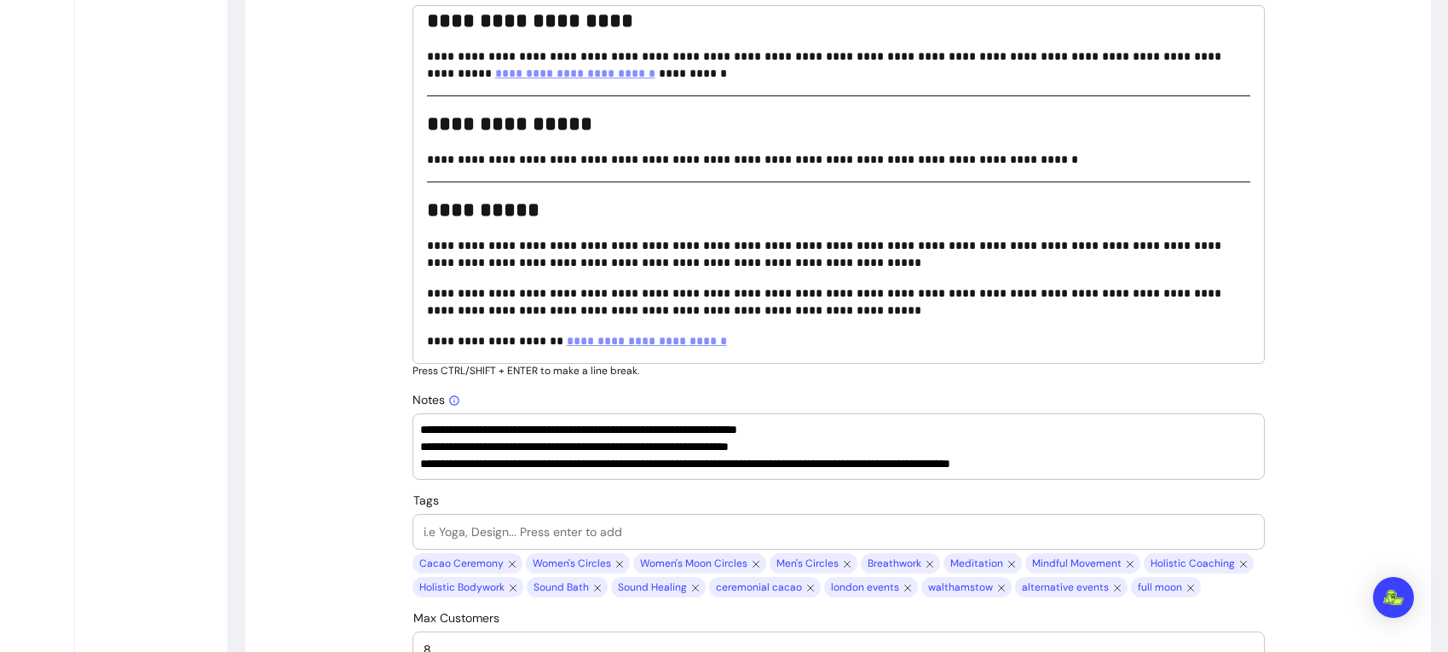
scroll to position [864, 0]
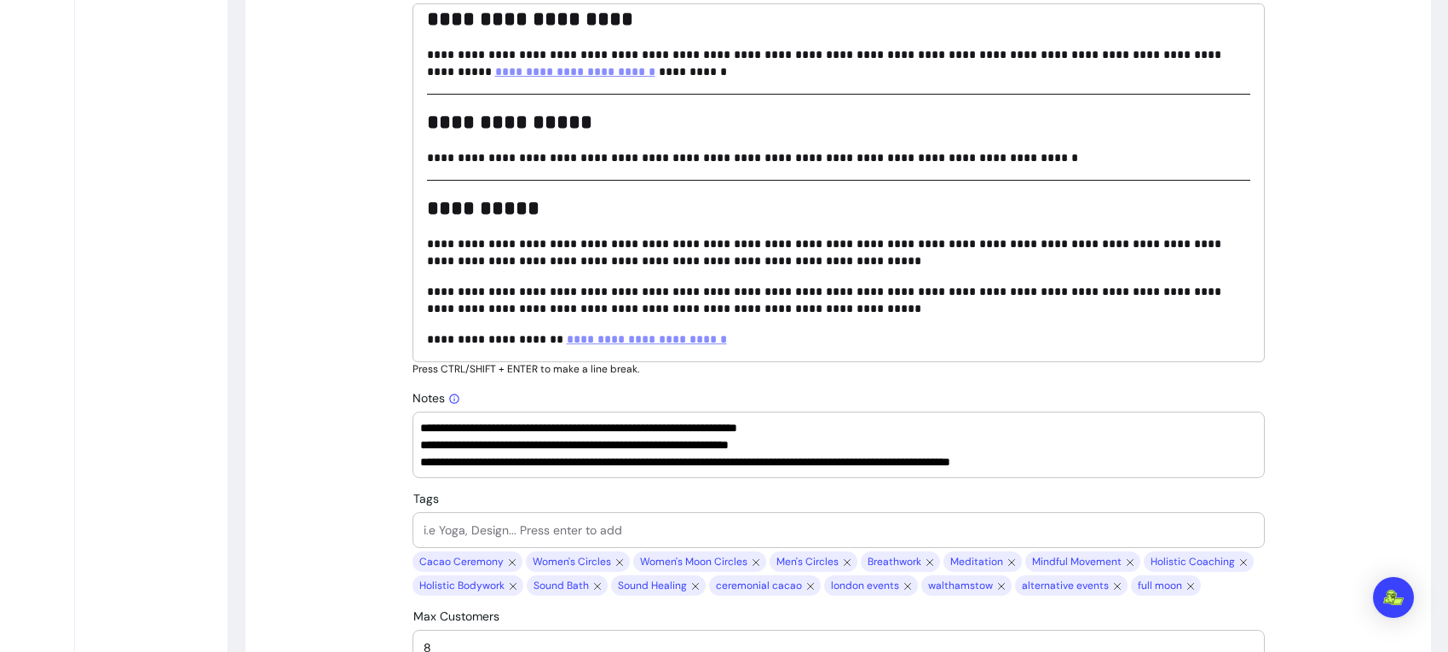
click at [782, 267] on p "**********" at bounding box center [838, 252] width 823 height 34
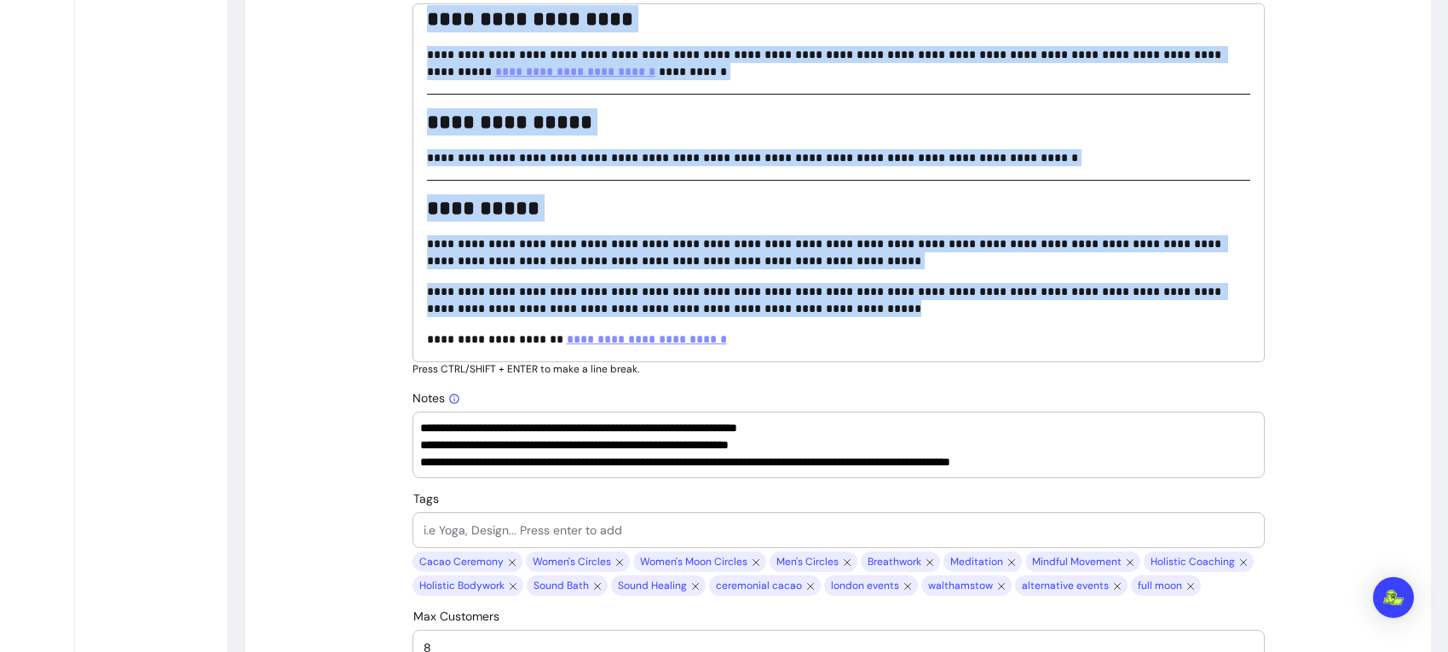
copy div "**********"
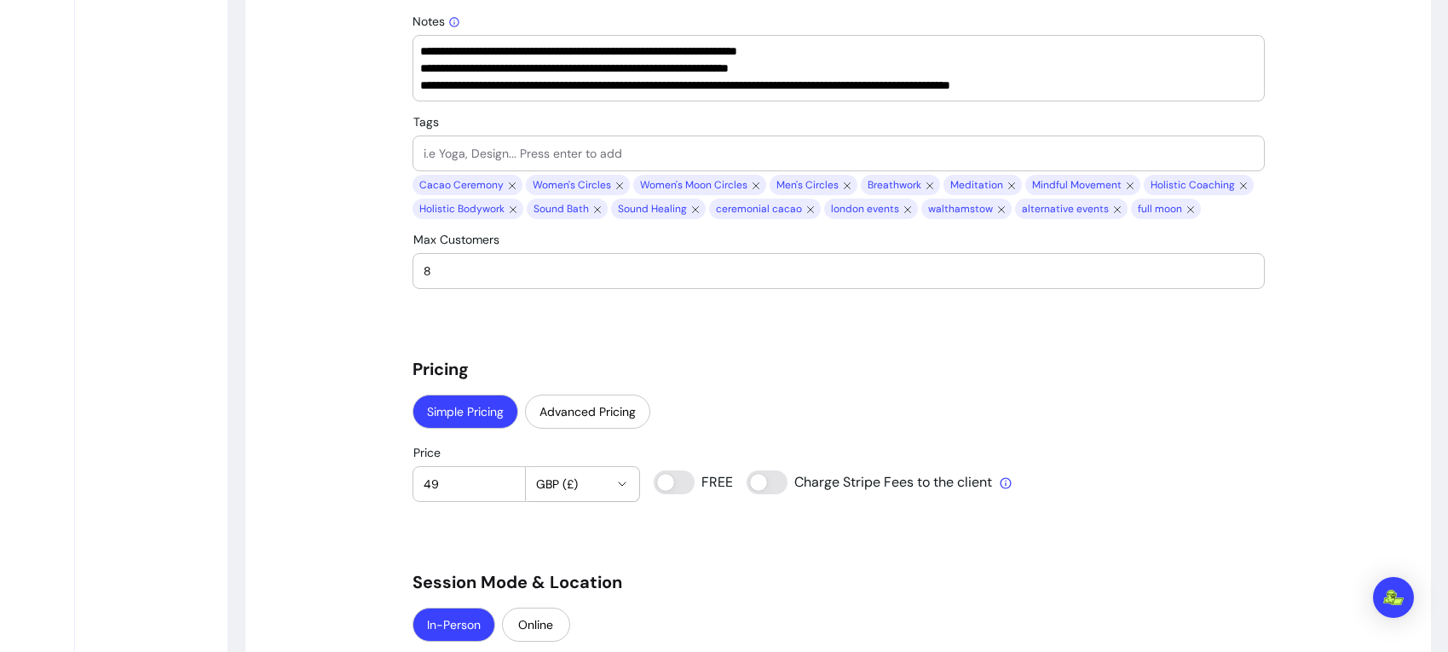
scroll to position [1203, 0]
